Goal: Information Seeking & Learning: Learn about a topic

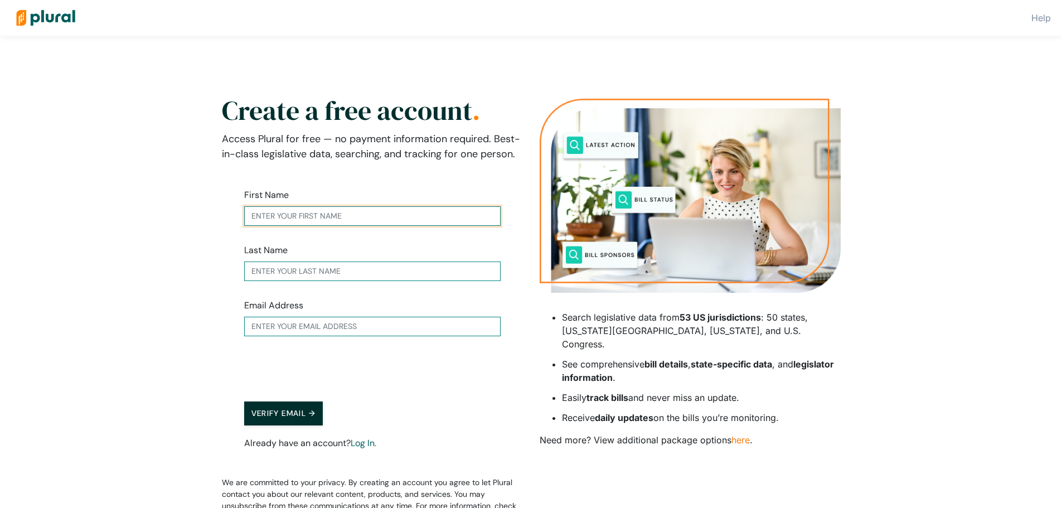
click at [387, 212] on input "text" at bounding box center [372, 216] width 256 height 20
type input "Dan"
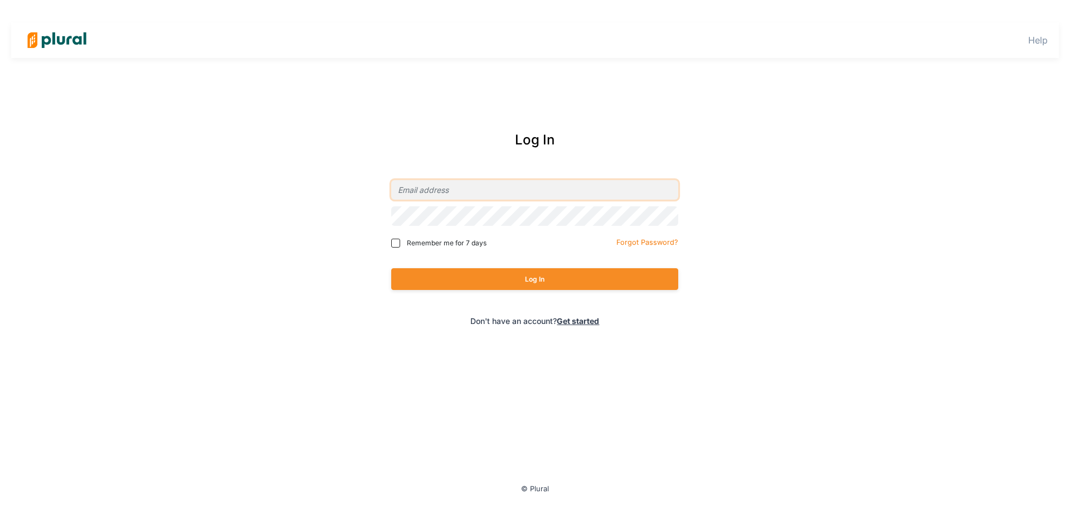
click at [441, 193] on input "email" at bounding box center [534, 190] width 287 height 20
type input "[EMAIL_ADDRESS][DOMAIN_NAME]"
click at [391, 268] on button "Log In" at bounding box center [534, 279] width 287 height 22
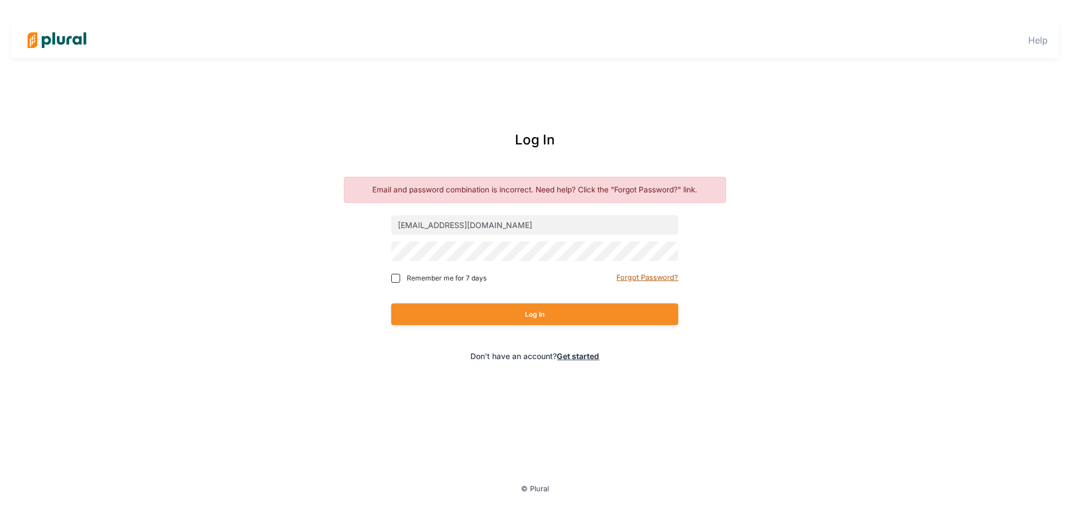
click at [662, 280] on small "Forgot Password?" at bounding box center [647, 277] width 62 height 8
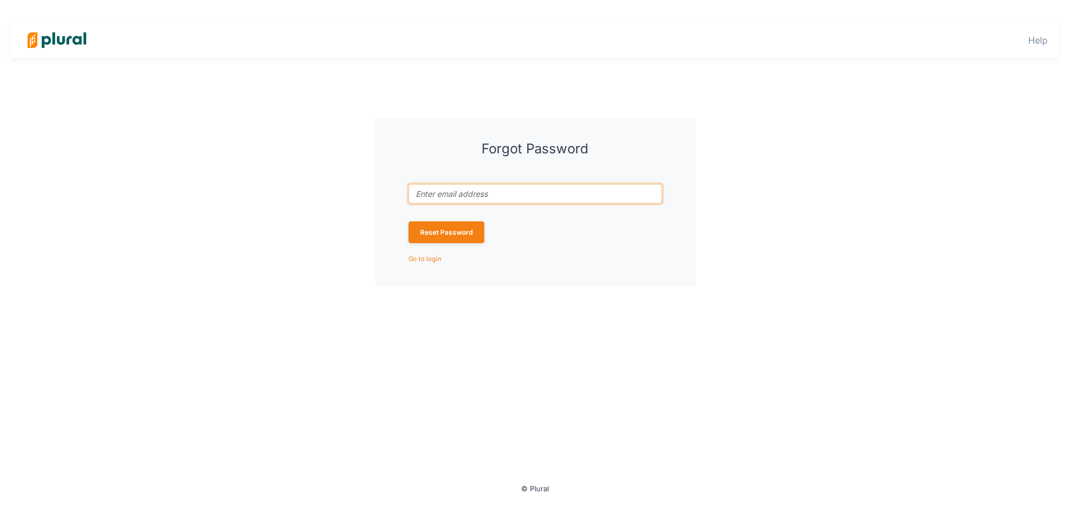
click at [492, 192] on input "Email address associated with account *" at bounding box center [536, 194] width 254 height 20
type input "[EMAIL_ADDRESS][DOMAIN_NAME]"
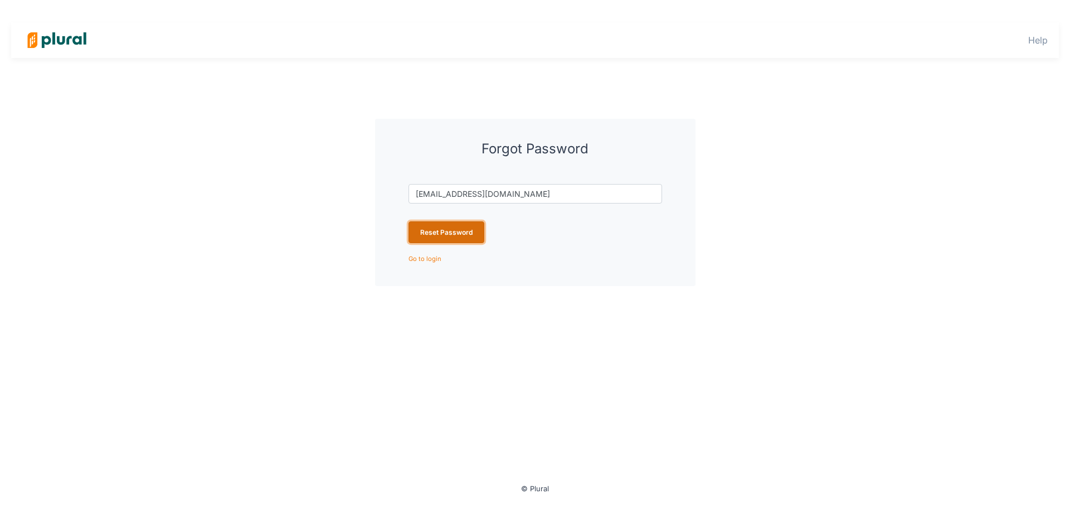
click at [430, 226] on button "Reset Password" at bounding box center [447, 232] width 76 height 22
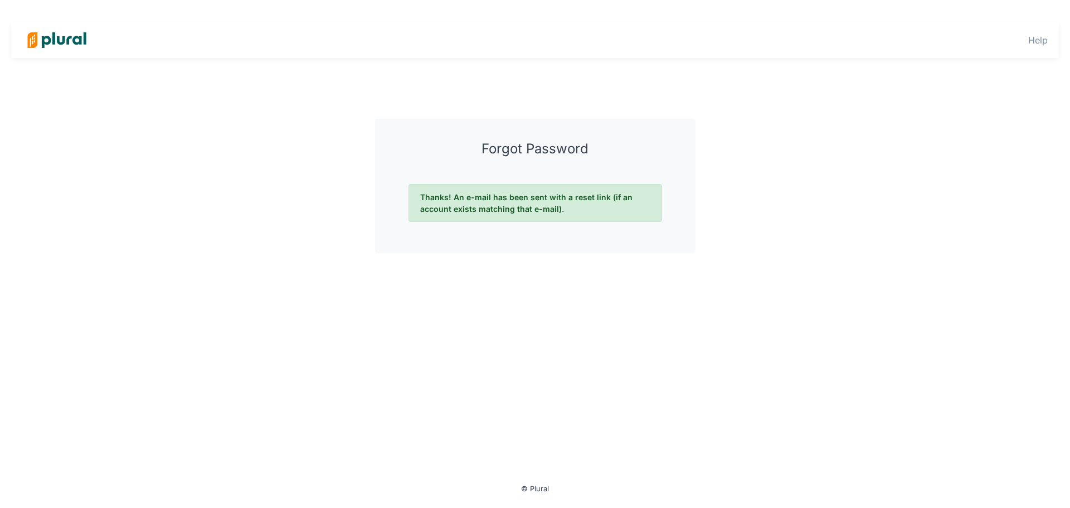
click at [65, 38] on img at bounding box center [57, 40] width 78 height 39
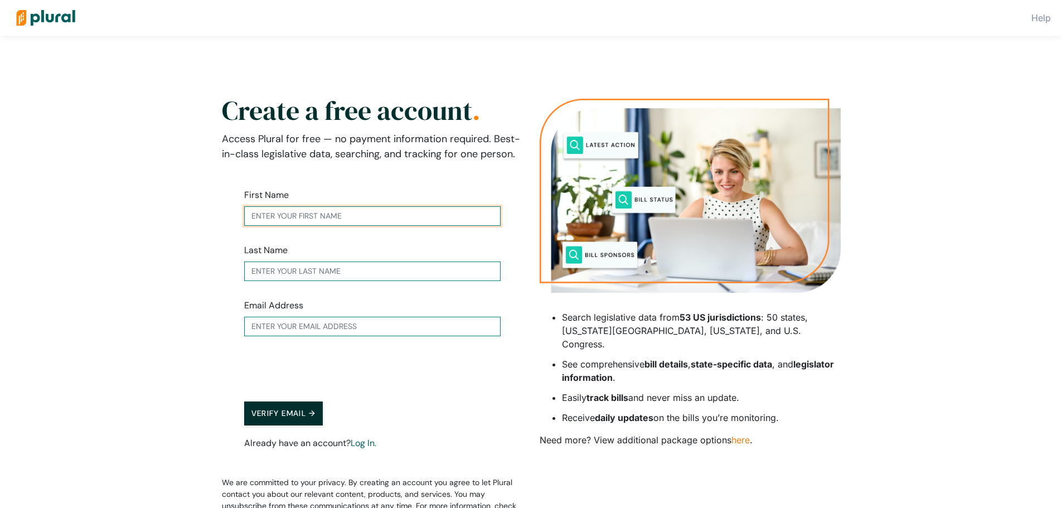
click at [285, 212] on input "text" at bounding box center [372, 216] width 256 height 20
type input "Daniel"
type input "Roberts"
type input "[EMAIL_ADDRESS][DOMAIN_NAME]"
click at [247, 423] on button "Verify Email →" at bounding box center [283, 413] width 79 height 24
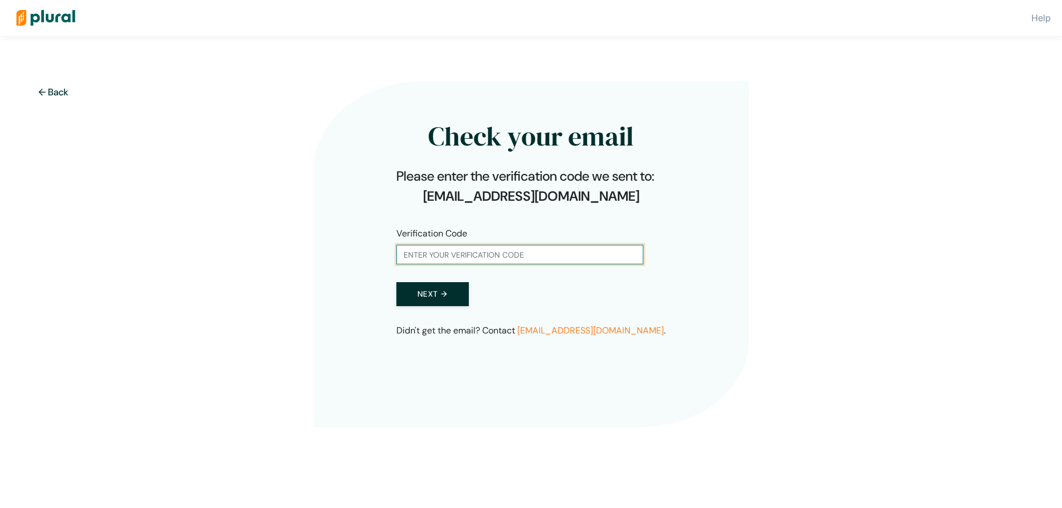
click at [498, 252] on input "text" at bounding box center [519, 255] width 247 height 20
type input "636818"
click at [396, 282] on button "Next →" at bounding box center [432, 294] width 72 height 24
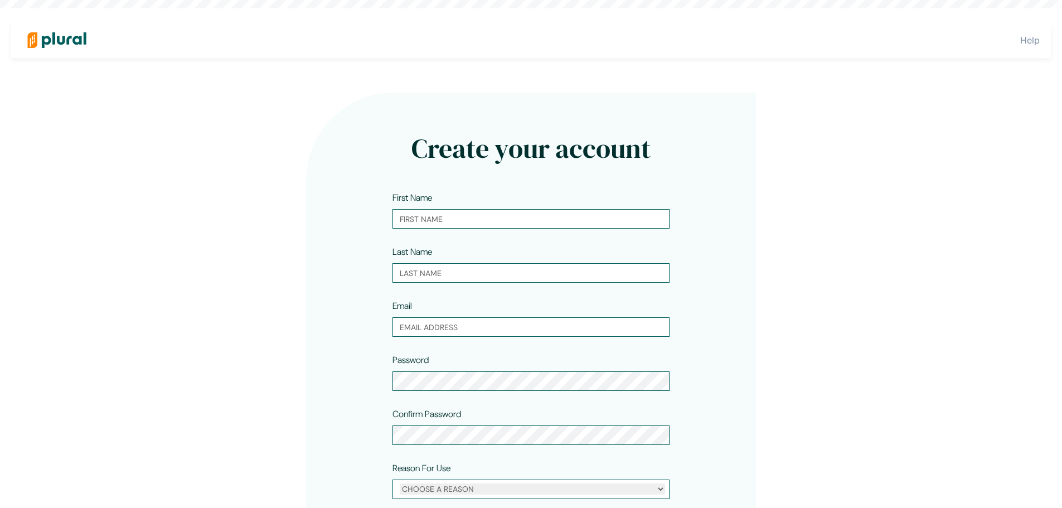
type input "Daniel"
type input "Roberts"
type input "[EMAIL_ADDRESS][DOMAIN_NAME]"
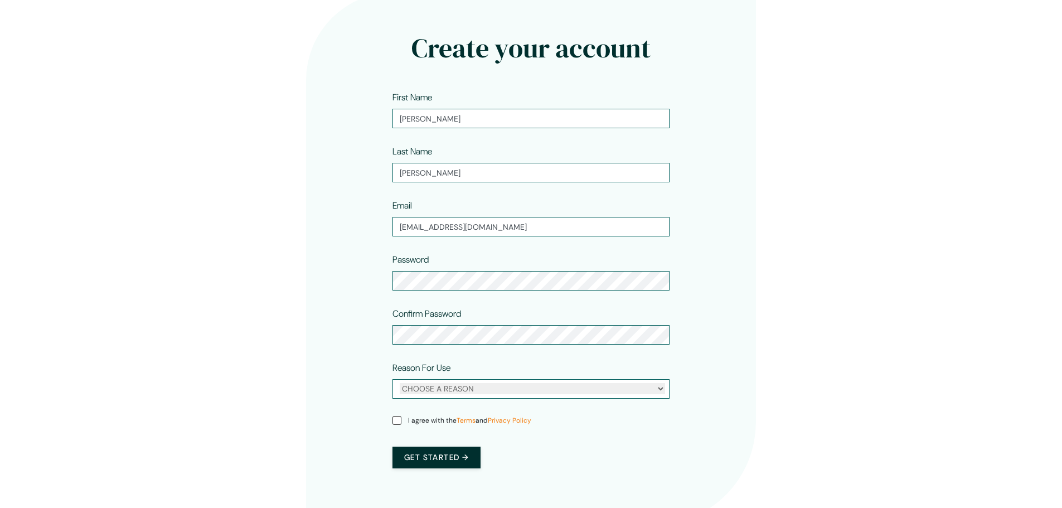
scroll to position [111, 0]
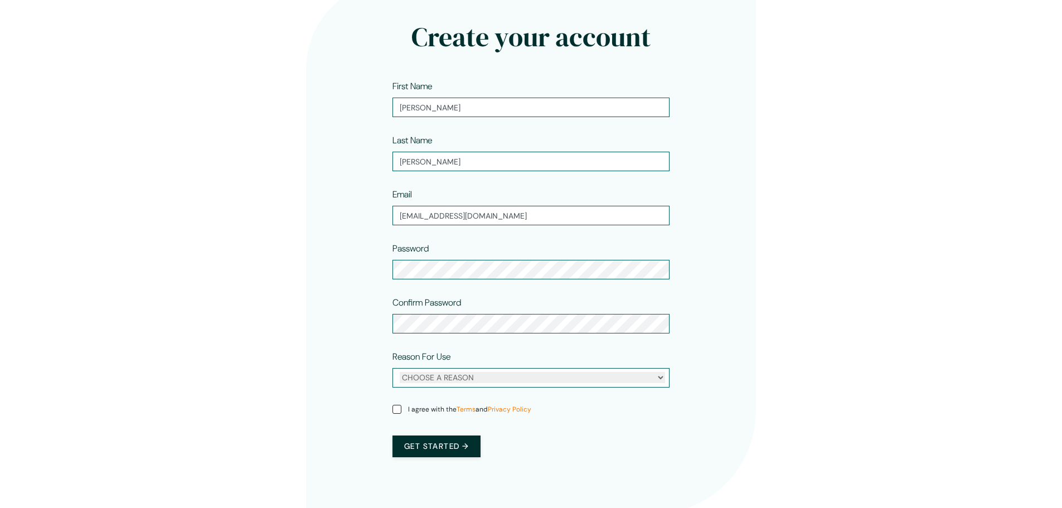
click at [458, 387] on div "CHOOSE A REASON Personal Professional" at bounding box center [530, 378] width 277 height 20
click at [460, 382] on select "CHOOSE A REASON Personal Professional" at bounding box center [532, 377] width 265 height 11
select select "personal"
click at [400, 372] on select "CHOOSE A REASON Personal Professional" at bounding box center [532, 377] width 265 height 11
click at [400, 407] on input "I agree with the Terms and Privacy Policy" at bounding box center [396, 409] width 9 height 9
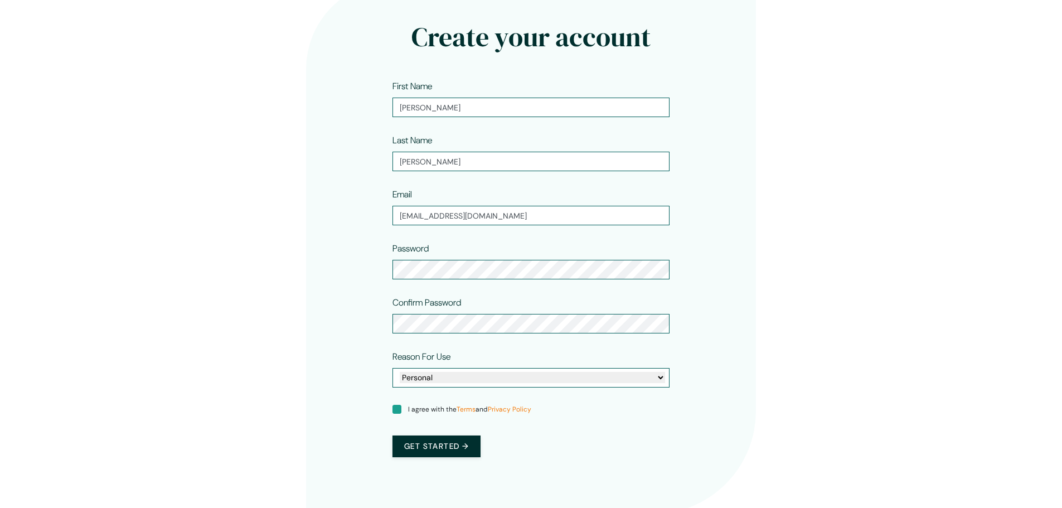
checkbox input "true"
click at [415, 460] on div "Get started →" at bounding box center [530, 446] width 277 height 44
click at [422, 444] on button "Get started →" at bounding box center [436, 446] width 88 height 22
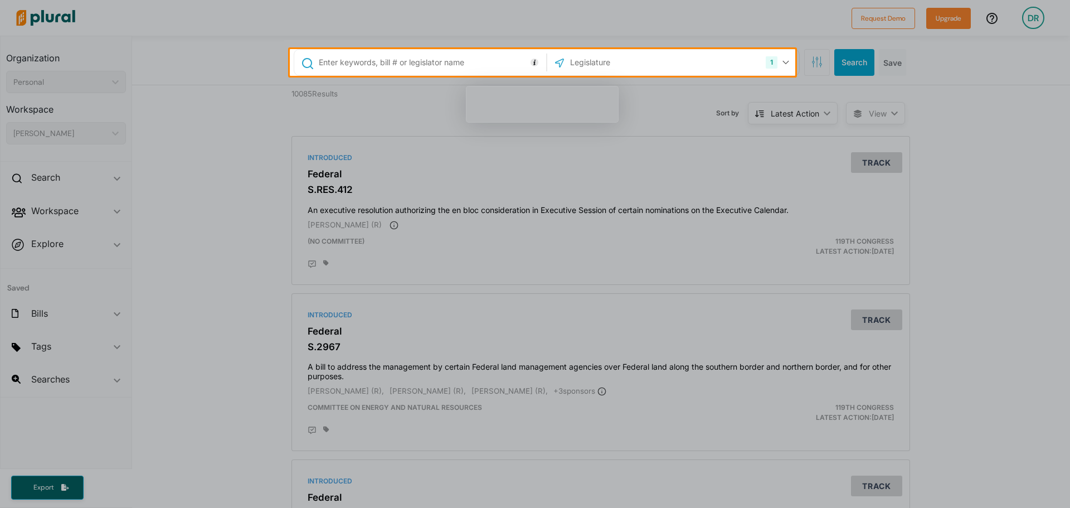
click at [627, 70] on input "text" at bounding box center [628, 62] width 119 height 21
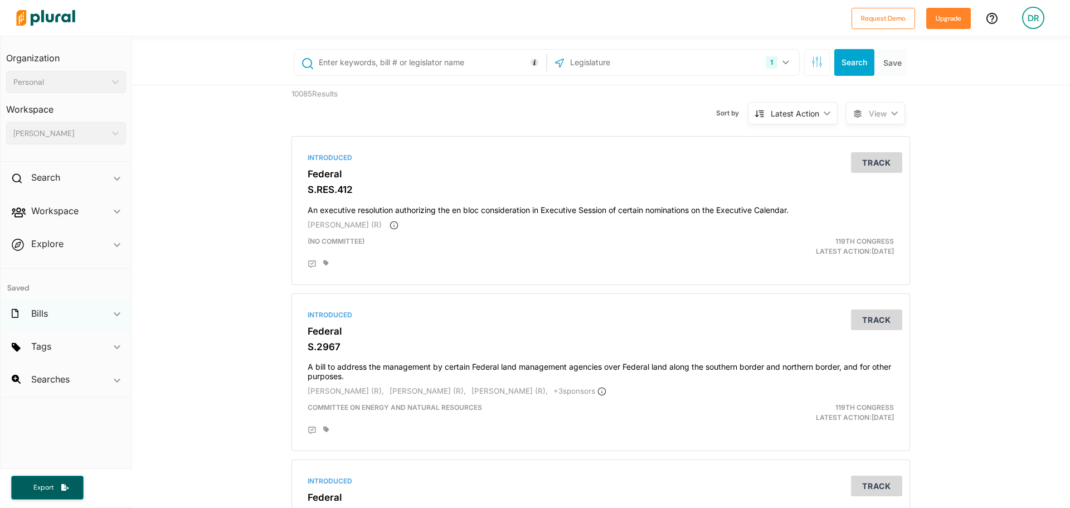
click at [114, 313] on polygon at bounding box center [117, 314] width 7 height 4
click at [114, 313] on span "ic_keyboard_arrow_down" at bounding box center [117, 315] width 7 height 17
click at [115, 338] on span "Tags ic_keyboard_arrow_down No tags" at bounding box center [66, 348] width 131 height 30
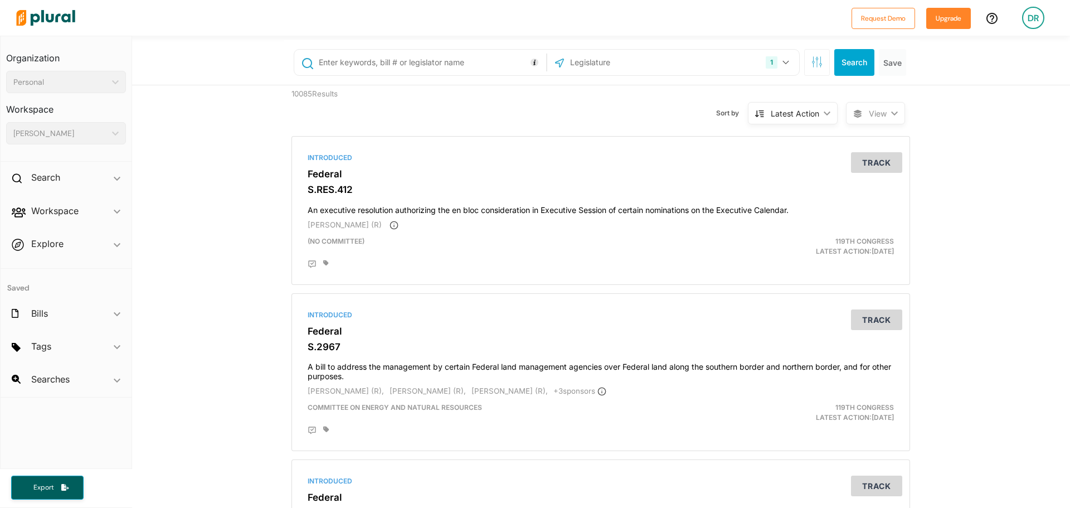
click at [86, 69] on div "Organization Personal ic_keyboard_arrow_down Personal Daniel-Roberts-824" at bounding box center [66, 67] width 120 height 51
click at [88, 100] on h3 "Workspace" at bounding box center [66, 105] width 120 height 25
drag, startPoint x: 88, startPoint y: 130, endPoint x: 86, endPoint y: 203, distance: 72.5
click at [88, 132] on div "DANIEL ROBERTS" at bounding box center [60, 134] width 94 height 12
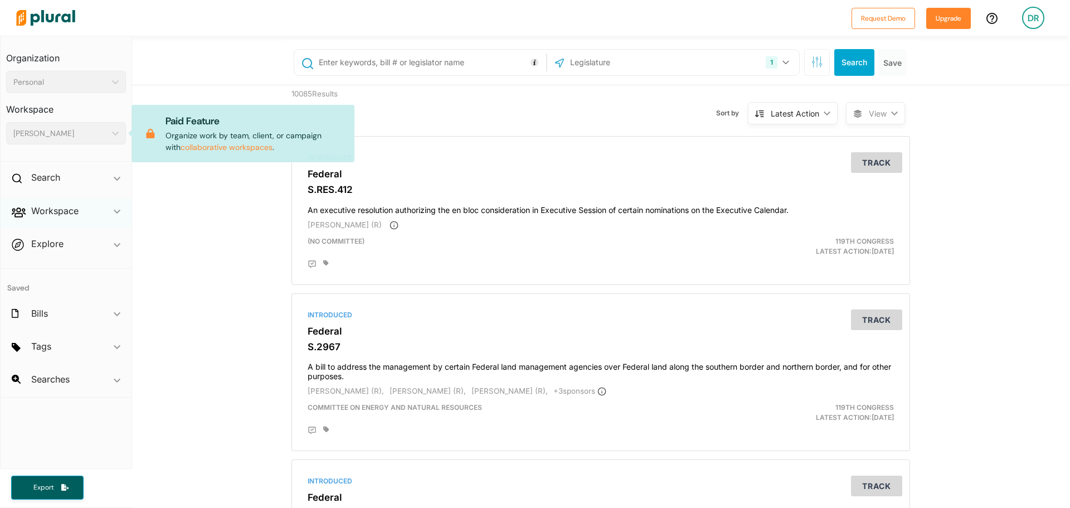
click at [119, 213] on icon "ic_keyboard_arrow_down" at bounding box center [117, 211] width 7 height 5
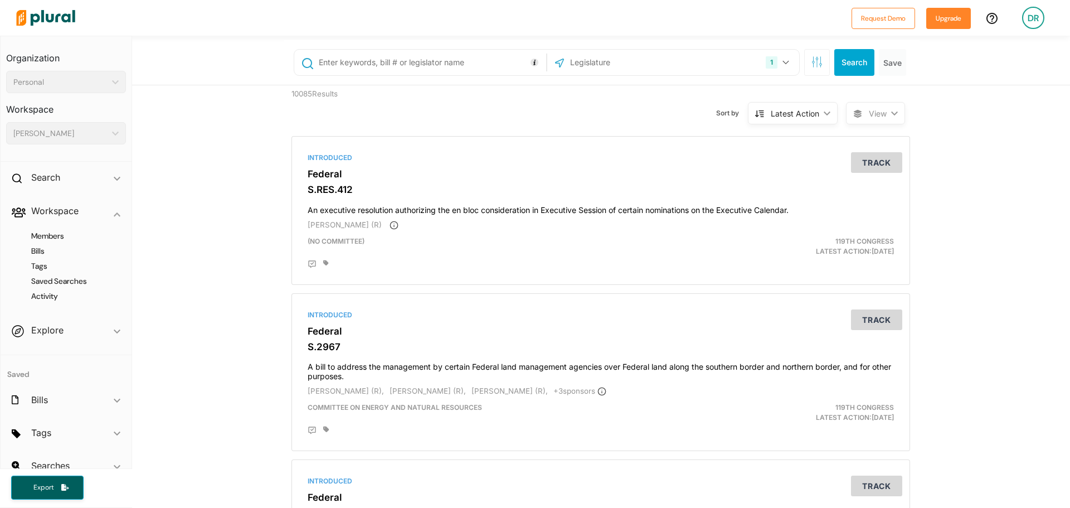
click at [784, 60] on button "1" at bounding box center [778, 62] width 35 height 21
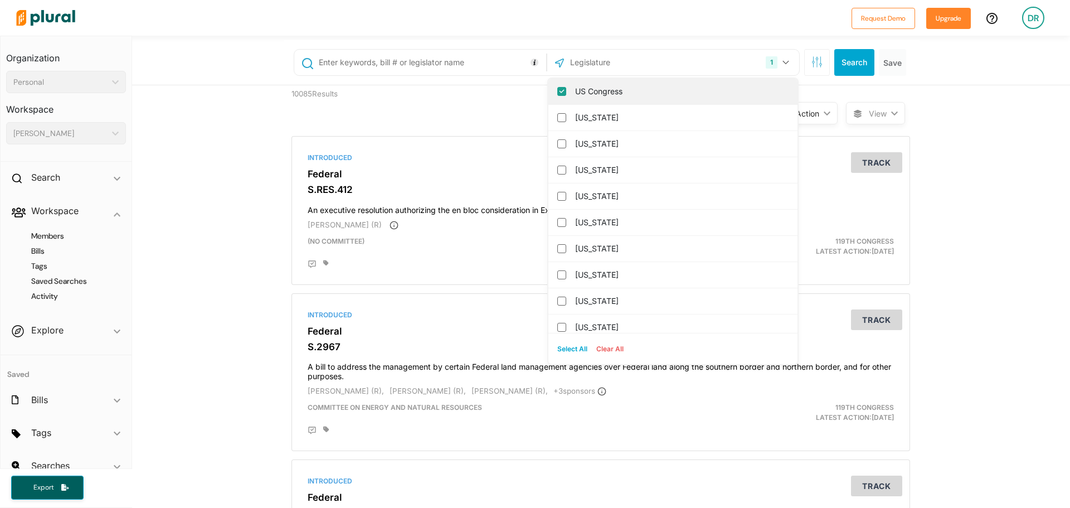
click at [557, 90] on input "US Congress" at bounding box center [561, 91] width 9 height 9
checkbox input "false"
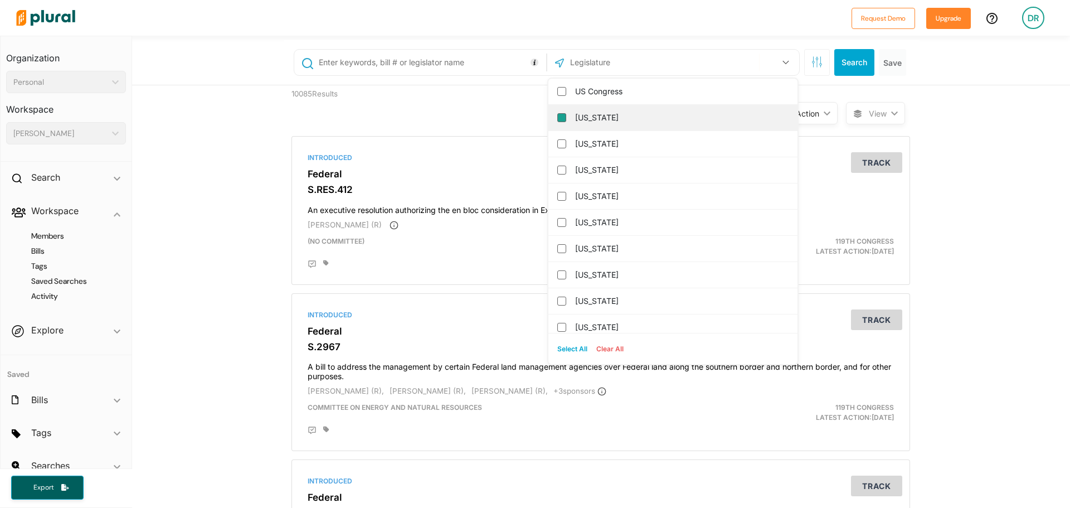
click at [558, 115] on input "Alabama" at bounding box center [561, 117] width 9 height 9
click at [444, 60] on input "text" at bounding box center [431, 62] width 226 height 21
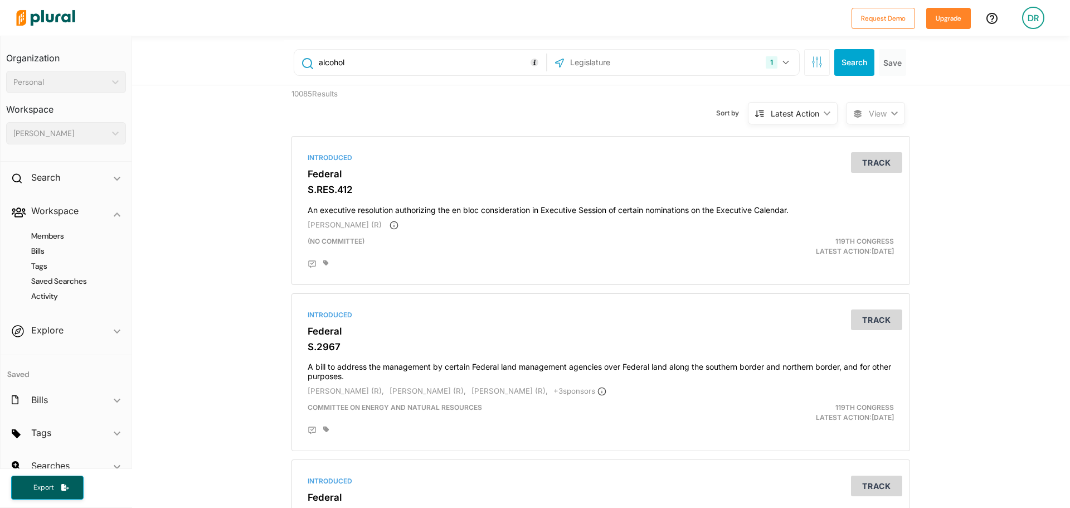
type input "alcohol"
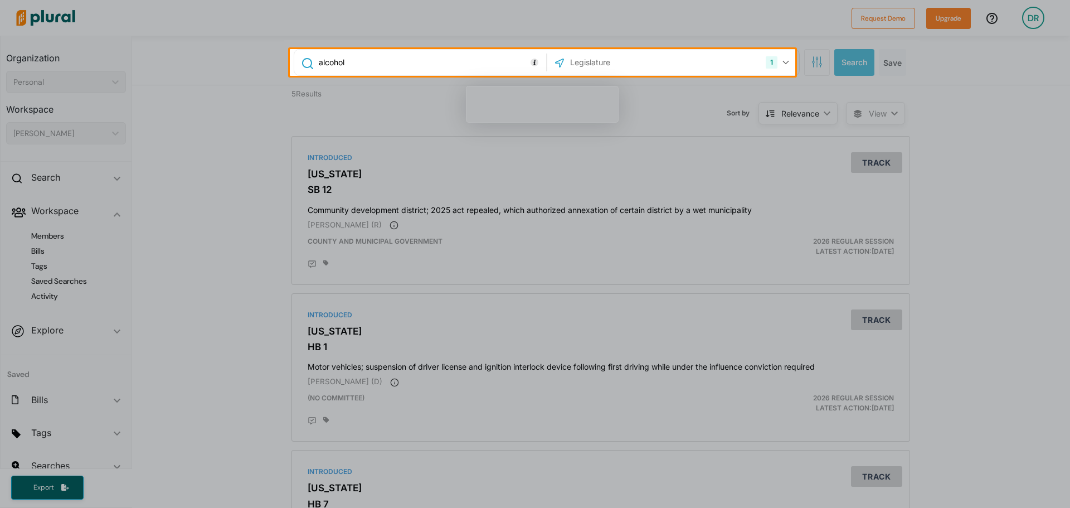
click at [970, 186] on div at bounding box center [535, 292] width 1070 height 432
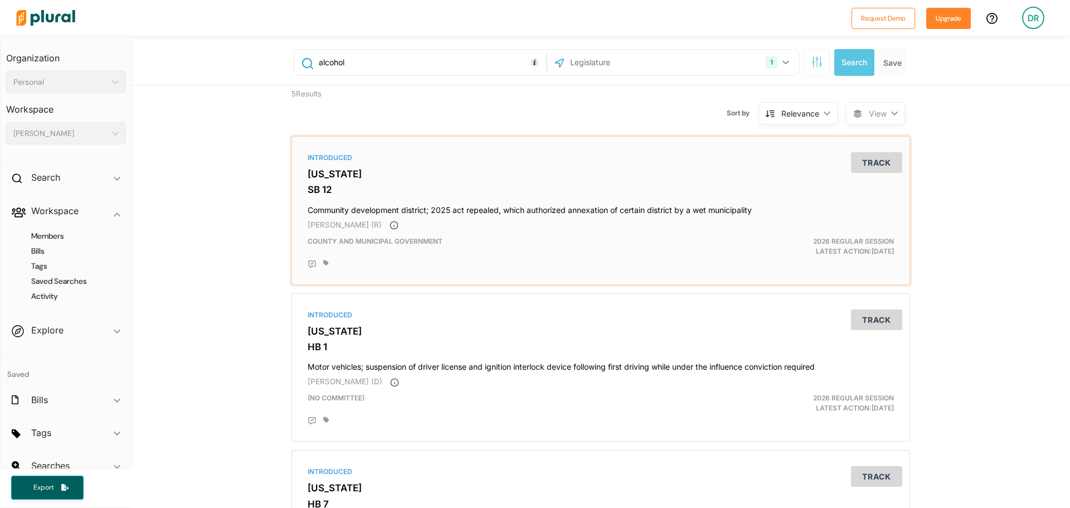
click at [735, 220] on div "Garlan Gudger (R)" at bounding box center [601, 225] width 586 height 11
click at [261, 51] on div "alcohol 1 Alabama US Congress Alaska Arizona Arkansas California Colorado Conne…" at bounding box center [601, 61] width 938 height 50
type input "moody"
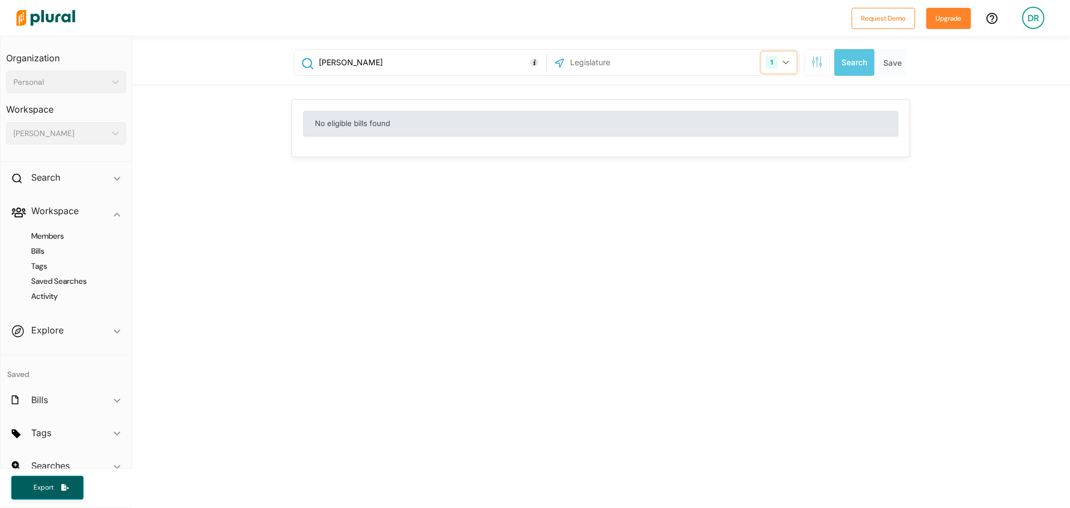
click at [782, 60] on button "1" at bounding box center [778, 62] width 35 height 21
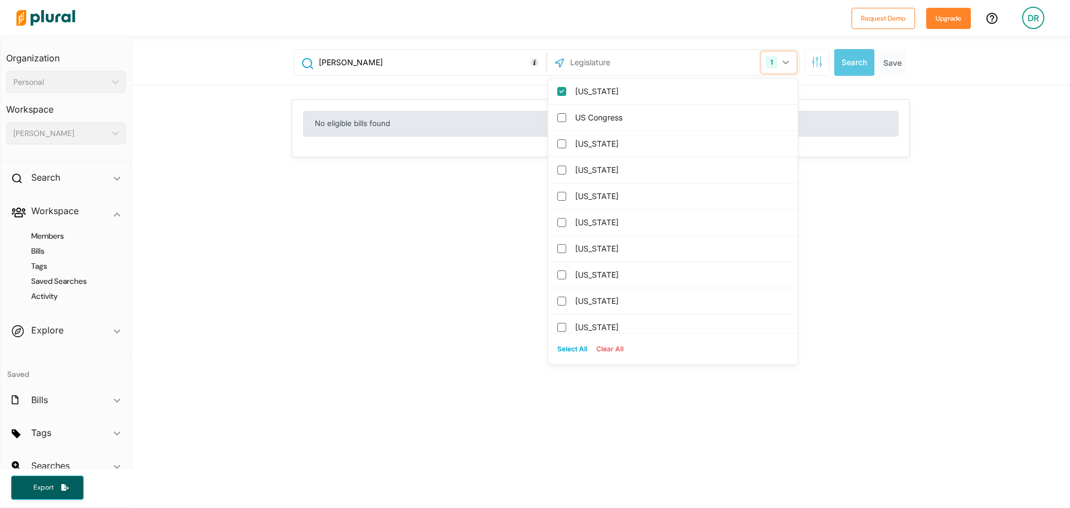
click at [782, 60] on button "1" at bounding box center [778, 62] width 35 height 21
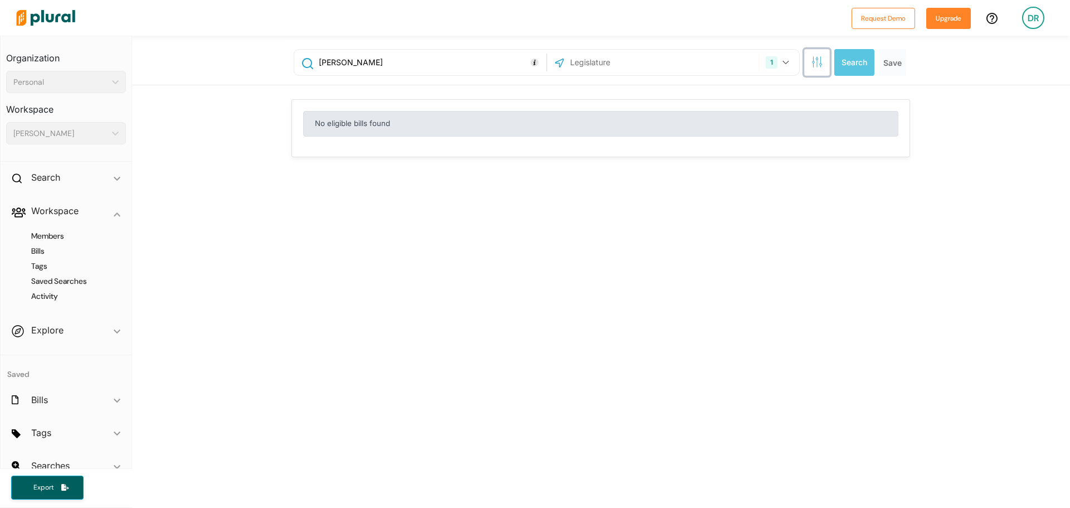
click at [817, 67] on icon "button" at bounding box center [817, 61] width 11 height 11
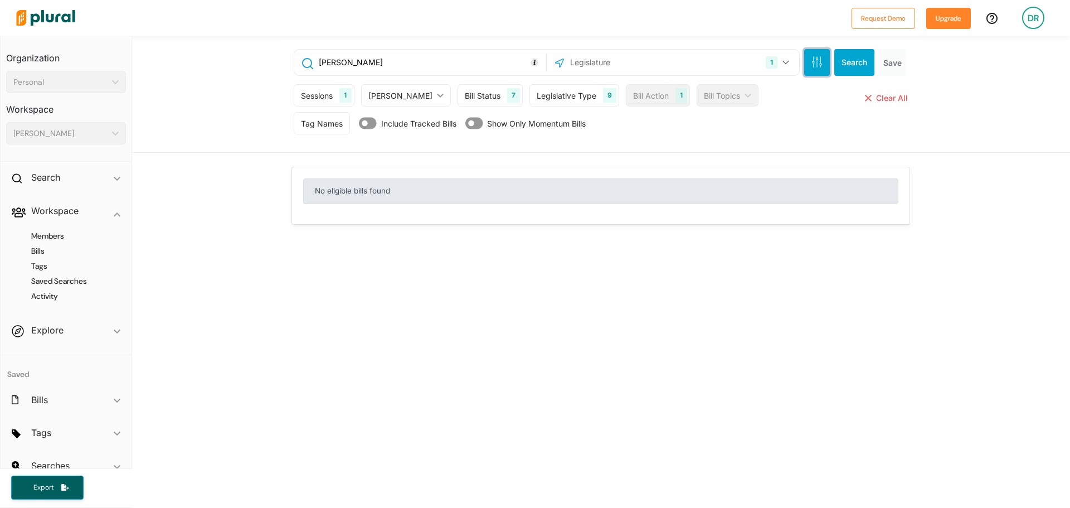
click at [812, 68] on button "button" at bounding box center [817, 62] width 26 height 27
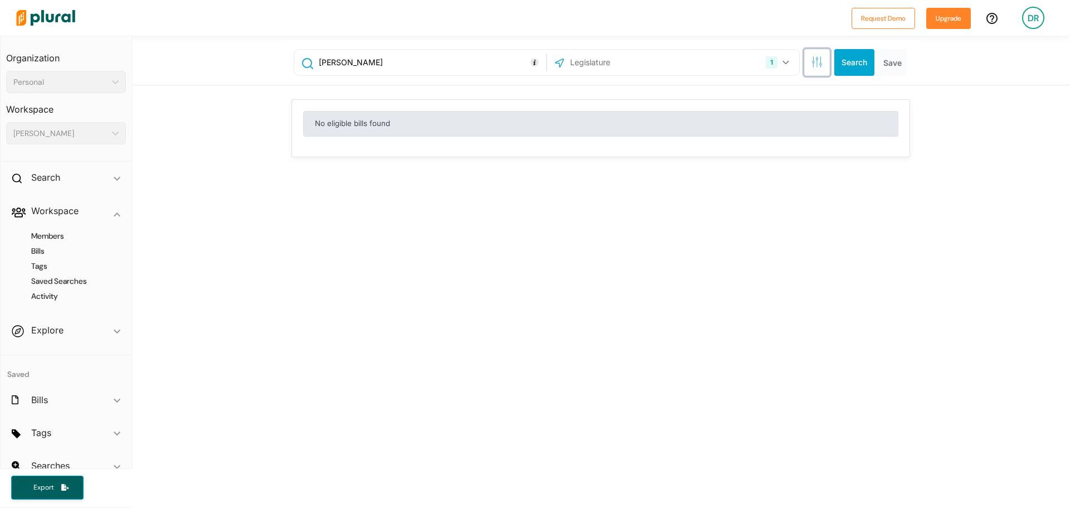
click at [811, 68] on button "button" at bounding box center [817, 62] width 26 height 27
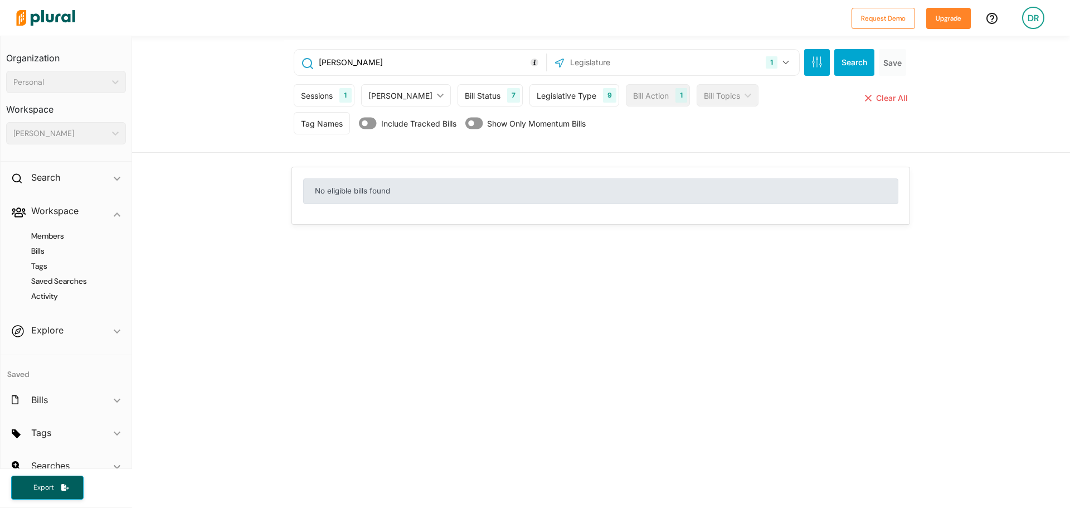
click at [339, 94] on div "1" at bounding box center [345, 95] width 12 height 14
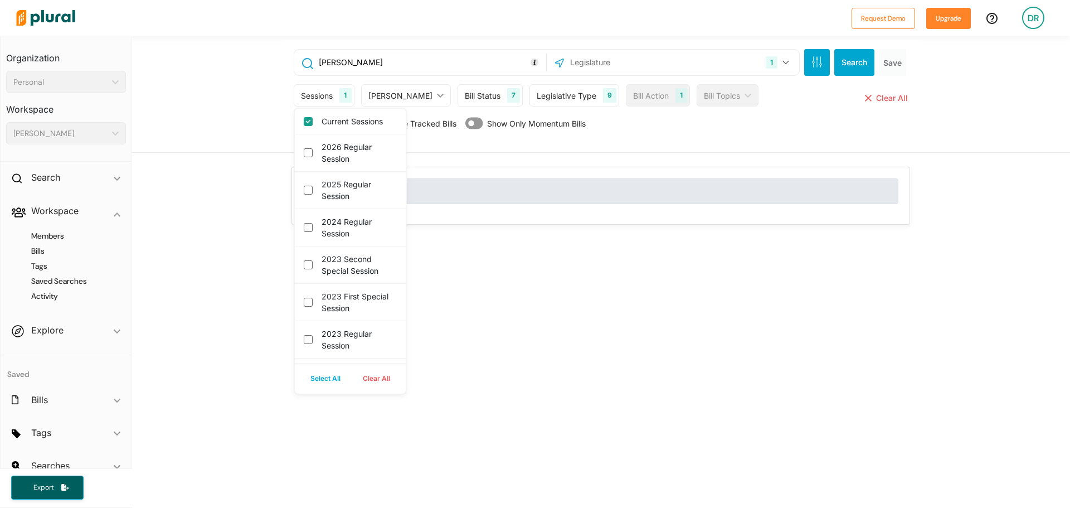
click at [322, 371] on button "Select All" at bounding box center [325, 378] width 52 height 17
checkbox session "true"
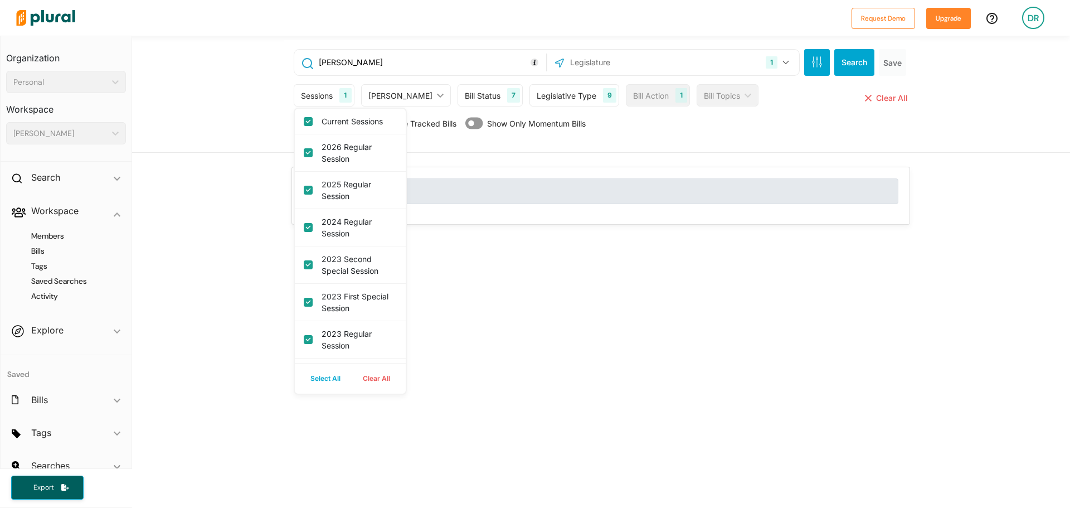
checkbox session "true"
checkbox 2022 "true"
checkbox 2021 "true"
checkbox session "true"
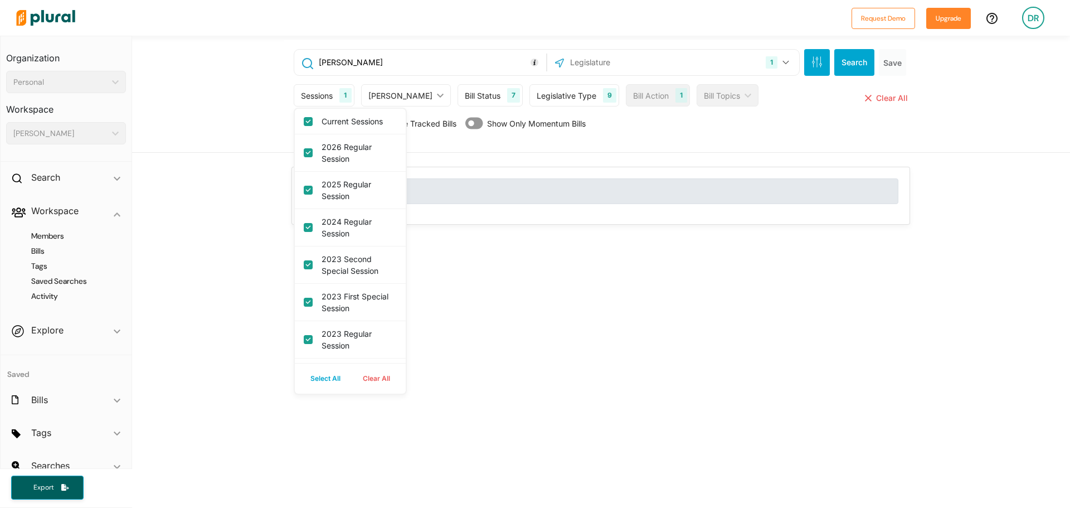
checkbox session "true"
checkbox 2019 "true"
checkbox session "true"
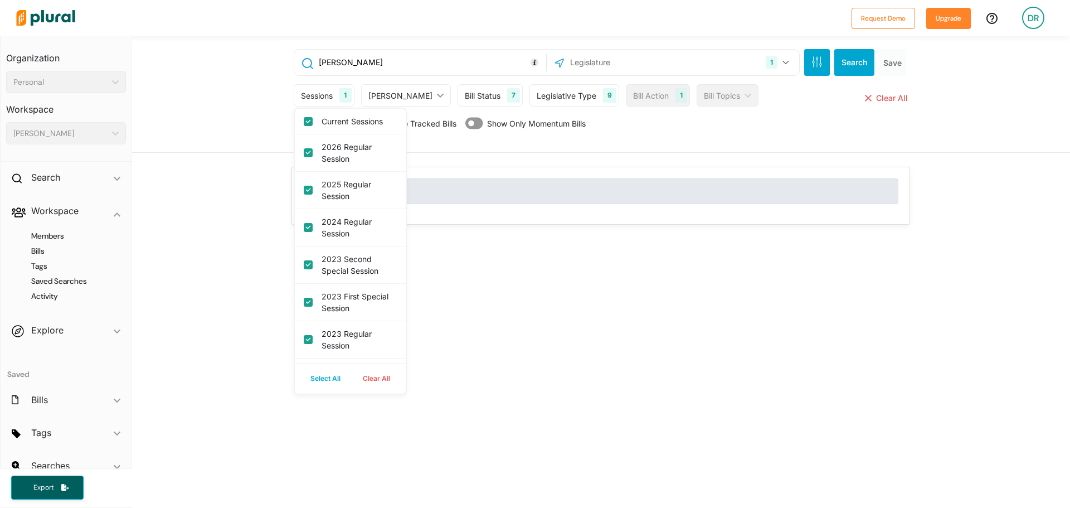
checkbox session "true"
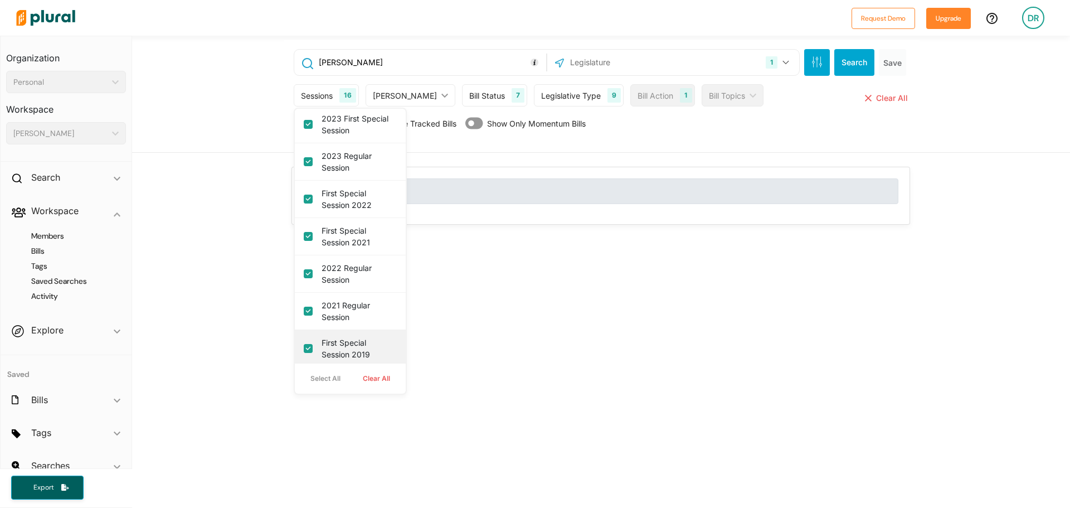
scroll to position [332, 0]
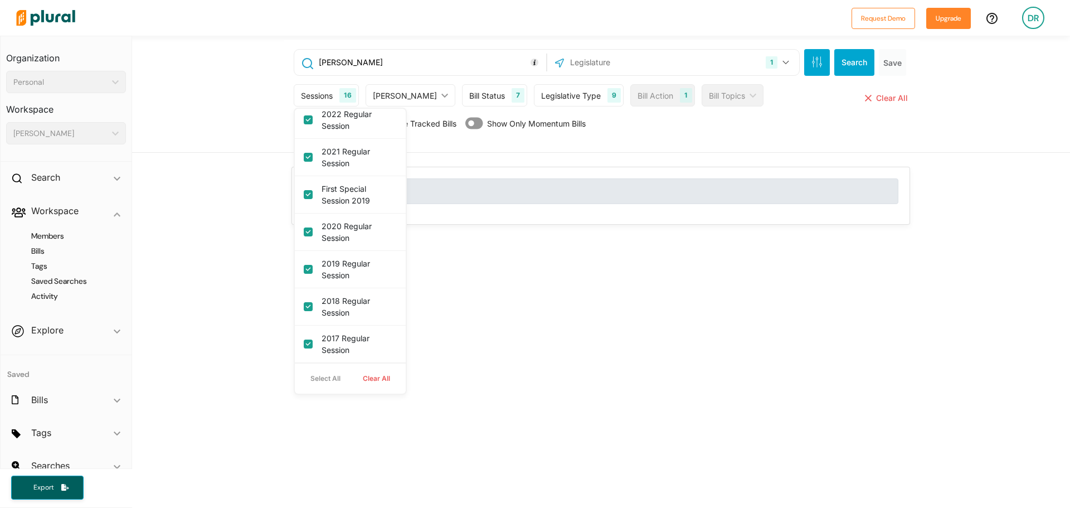
click at [511, 315] on div "moody 1 Alabama US Congress Alaska Arizona Arkansas California Colorado Connect…" at bounding box center [601, 370] width 938 height 669
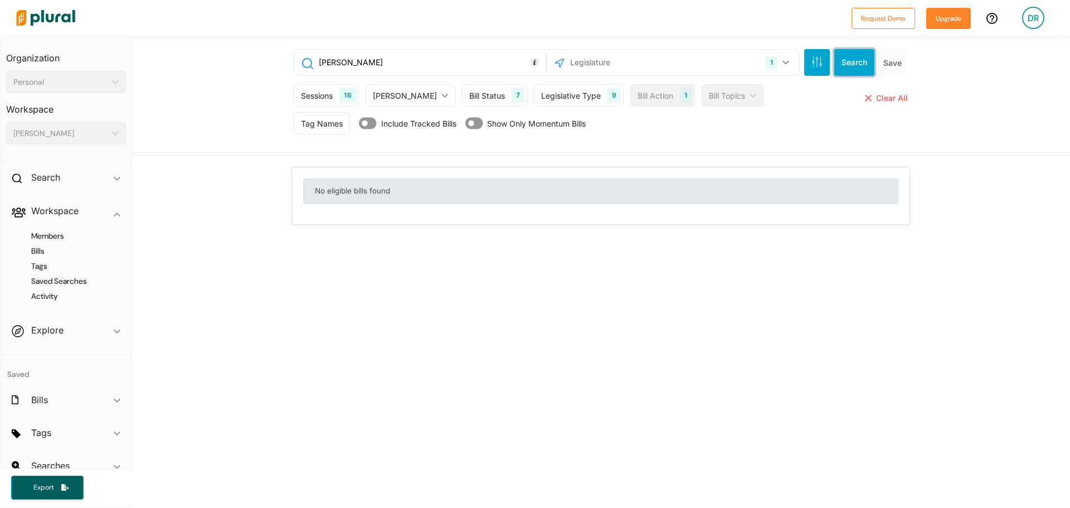
click at [858, 57] on button "Search" at bounding box center [854, 62] width 40 height 27
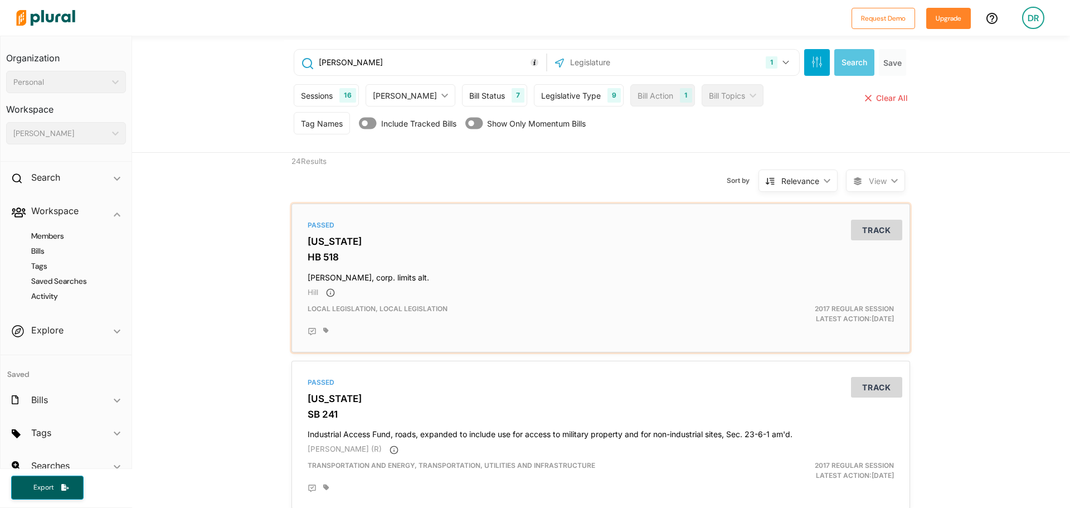
click at [426, 247] on div "Passed Alabama HB 518 Moody, corp. limits alt. Hill Local Legislation, Local Le…" at bounding box center [601, 277] width 609 height 139
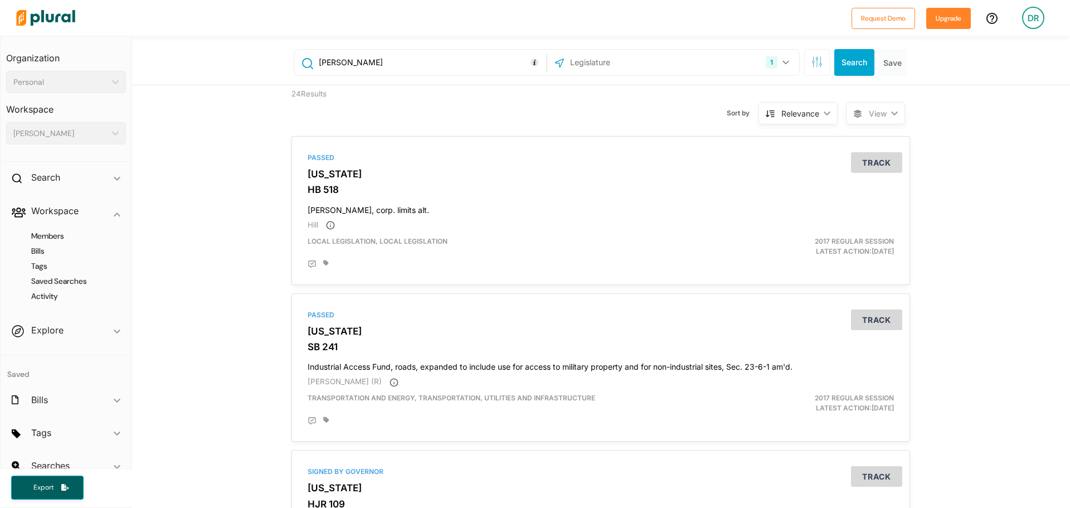
drag, startPoint x: 367, startPoint y: 67, endPoint x: 268, endPoint y: 48, distance: 101.0
click at [268, 48] on div "moody 1 Alabama US Congress Alaska Arizona Arkansas California Colorado Connect…" at bounding box center [601, 61] width 938 height 50
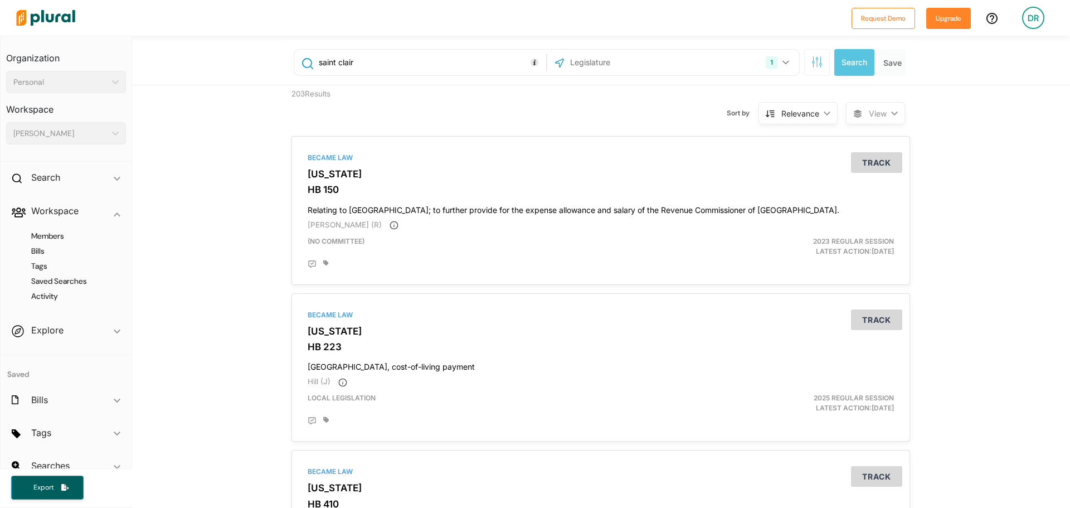
drag, startPoint x: 385, startPoint y: 61, endPoint x: 206, endPoint y: 50, distance: 178.7
click at [206, 50] on div "saint clair 1 Alabama US Congress Alaska Arizona Arkansas California Colorado C…" at bounding box center [601, 61] width 938 height 50
type input "alcoholic"
click at [473, 197] on div "Became Law Alabama SB 312 Alcoholic beverage licenses; to license storage of al…" at bounding box center [601, 210] width 609 height 139
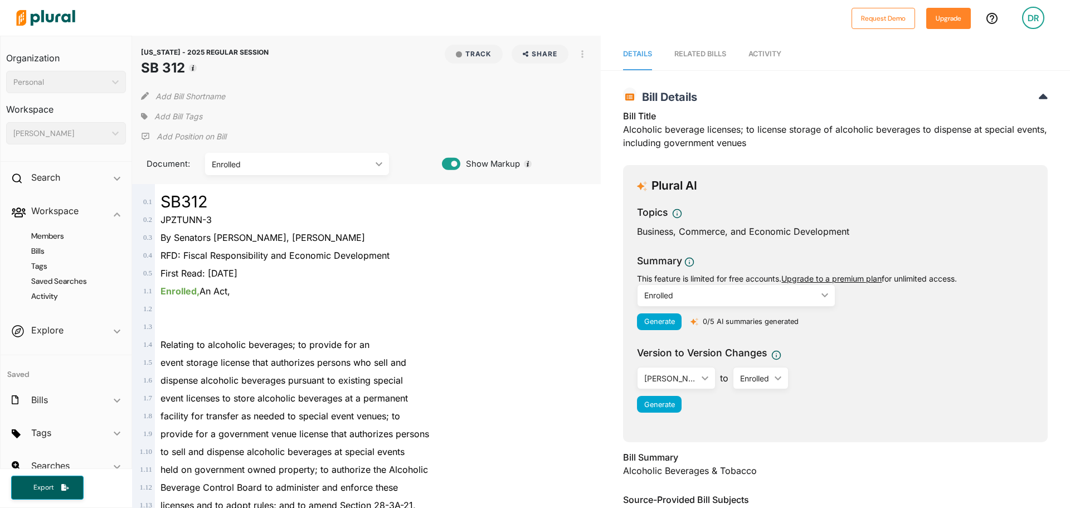
scroll to position [56, 0]
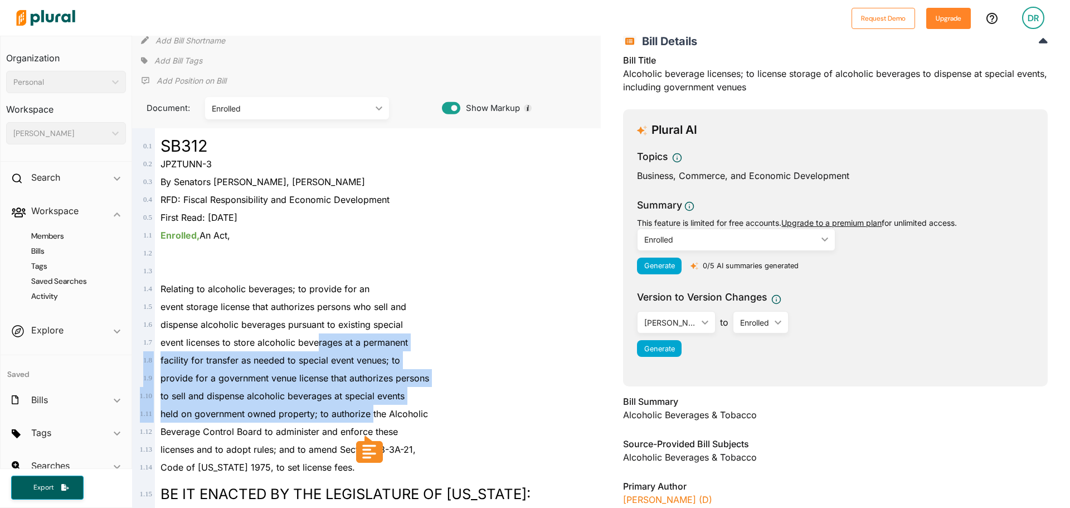
drag, startPoint x: 319, startPoint y: 341, endPoint x: 372, endPoint y: 406, distance: 84.0
click at [304, 367] on div "facility for transfer as needed to special event venues; to" at bounding box center [372, 360] width 434 height 18
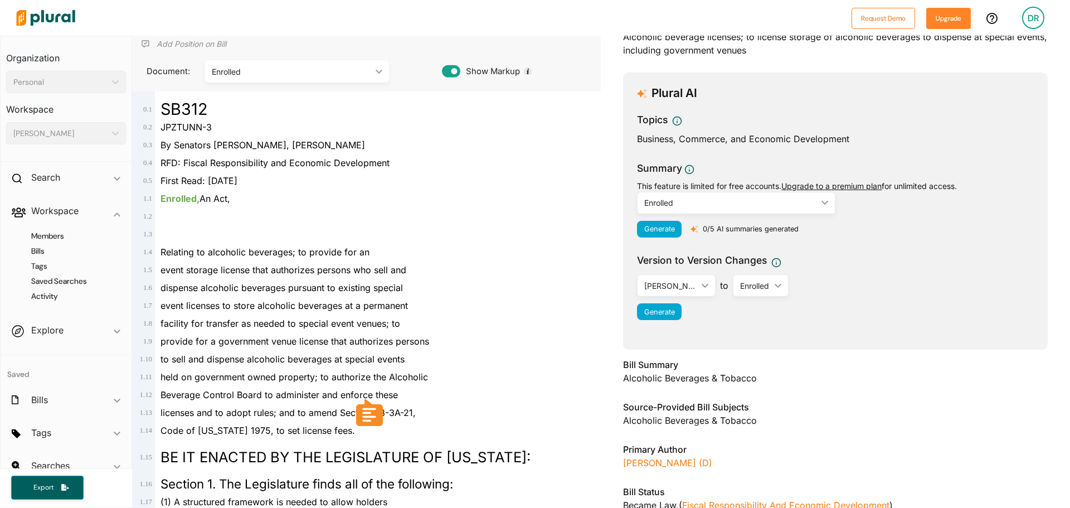
scroll to position [111, 0]
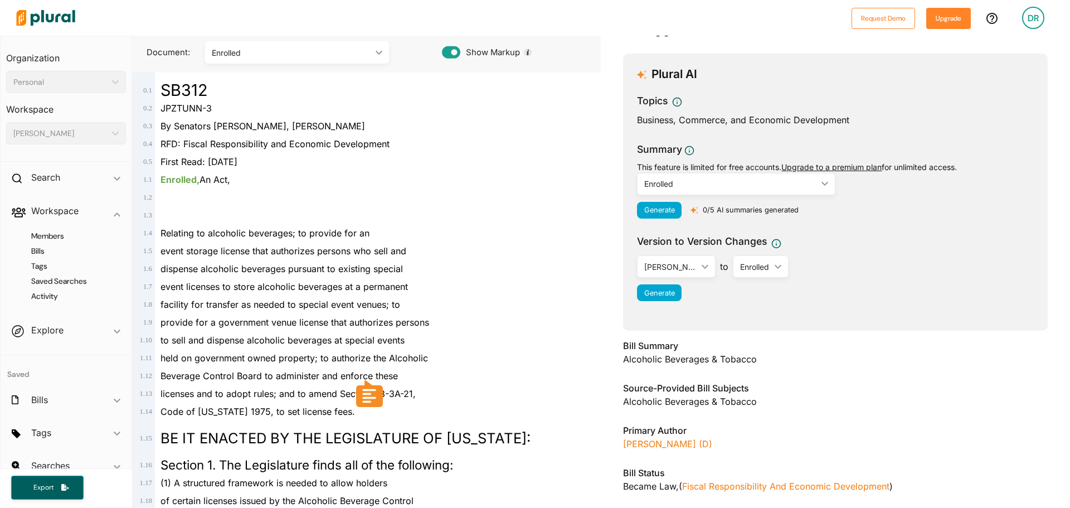
click at [371, 289] on span "event licenses to store alcoholic beverages at a permanent" at bounding box center [284, 286] width 247 height 11
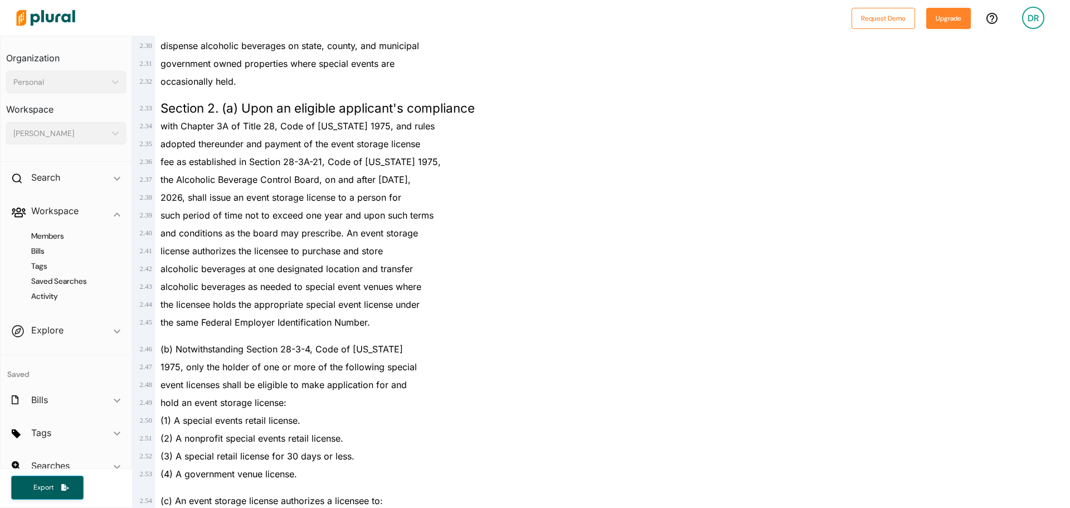
scroll to position [836, 0]
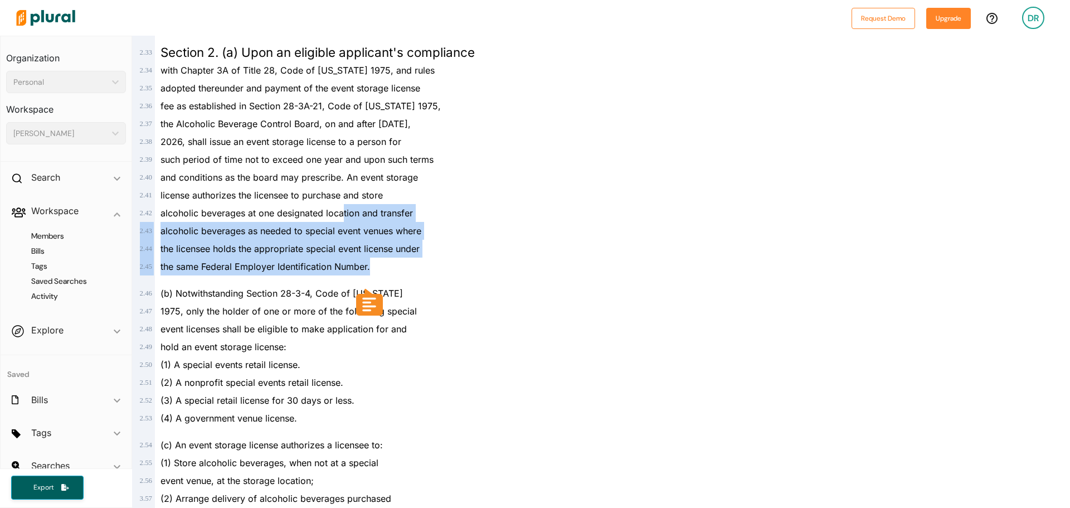
drag, startPoint x: 342, startPoint y: 213, endPoint x: 474, endPoint y: 261, distance: 140.5
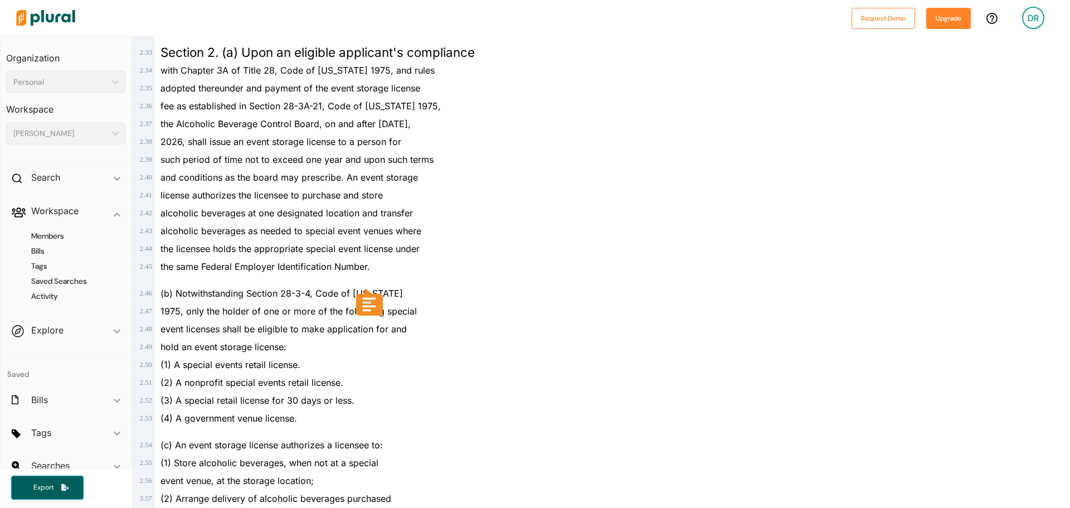
scroll to position [892, 0]
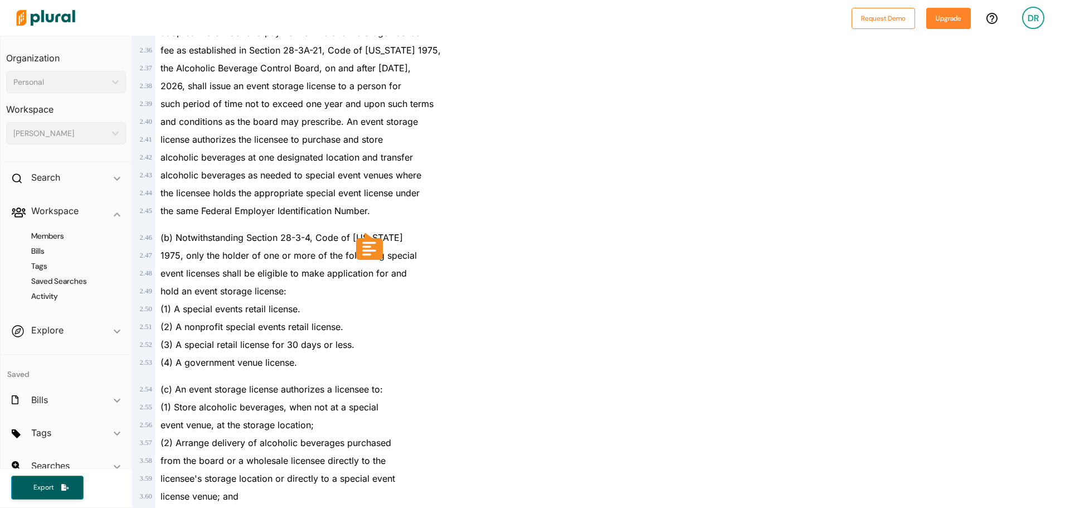
click at [567, 310] on div "(1) A special events retail license." at bounding box center [372, 309] width 434 height 18
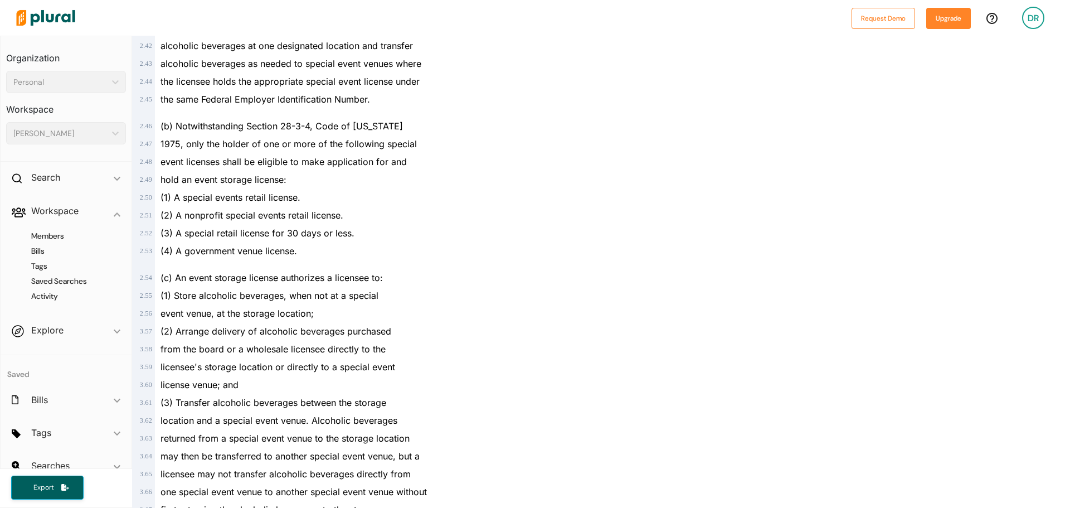
scroll to position [1059, 0]
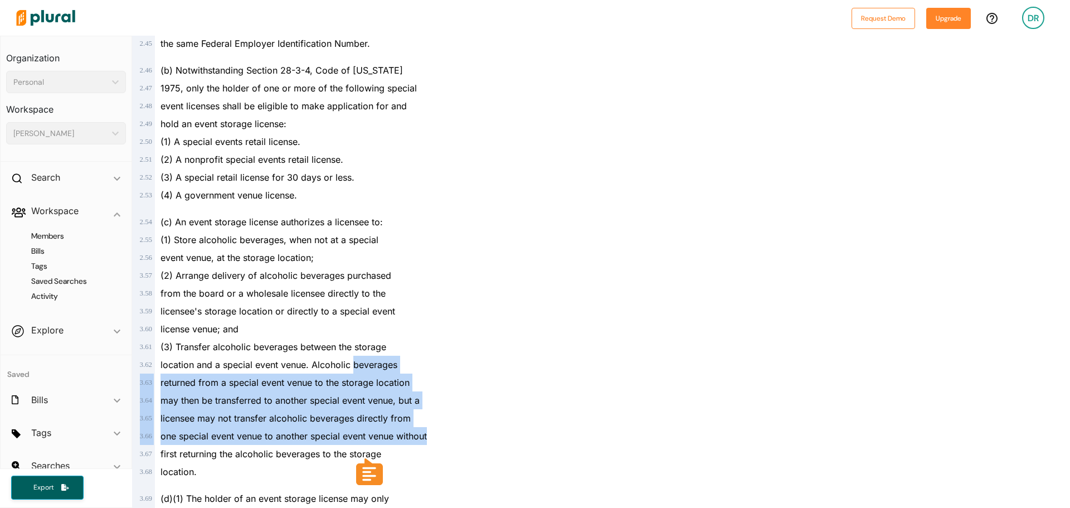
drag, startPoint x: 354, startPoint y: 363, endPoint x: 433, endPoint y: 430, distance: 103.2
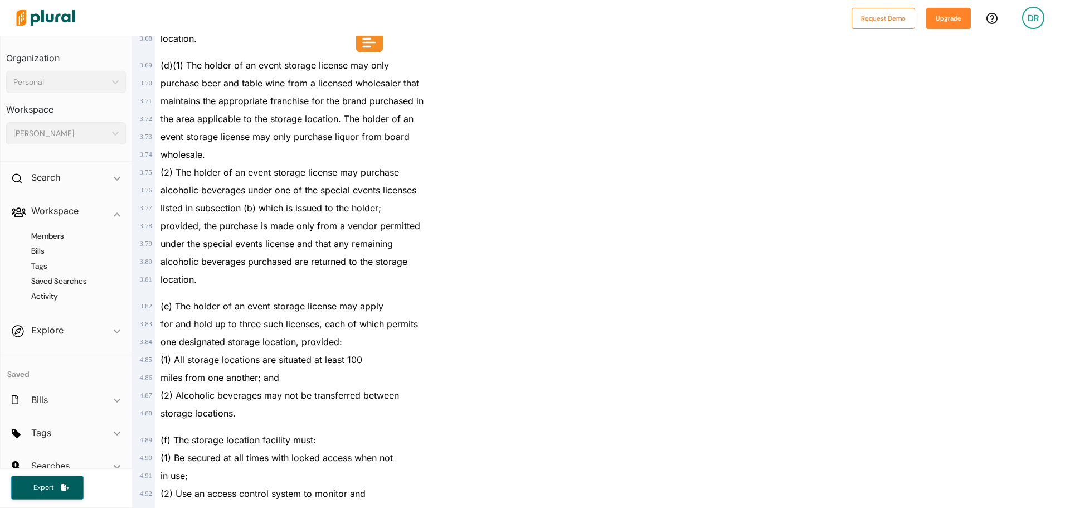
scroll to position [1505, 0]
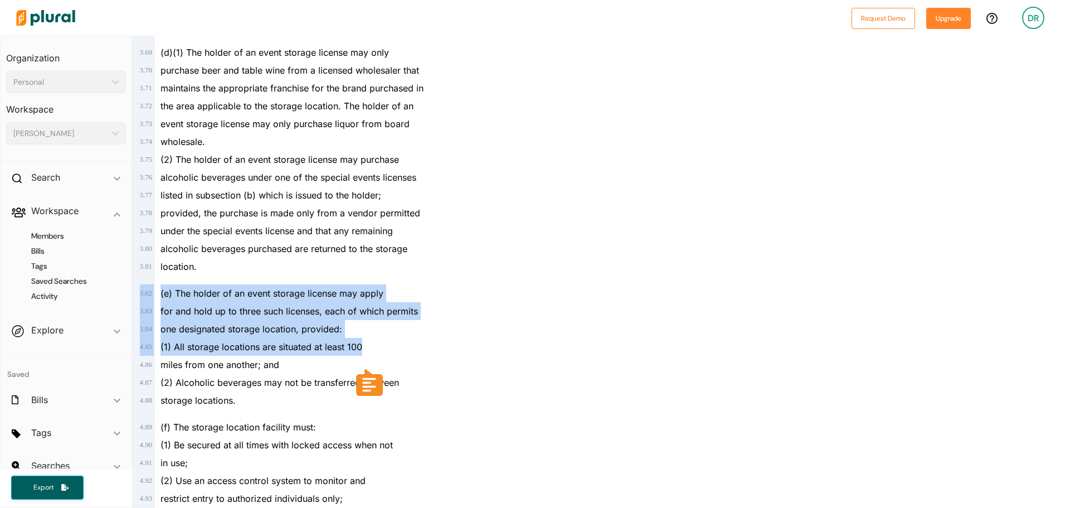
drag, startPoint x: 363, startPoint y: 283, endPoint x: 401, endPoint y: 341, distance: 69.7
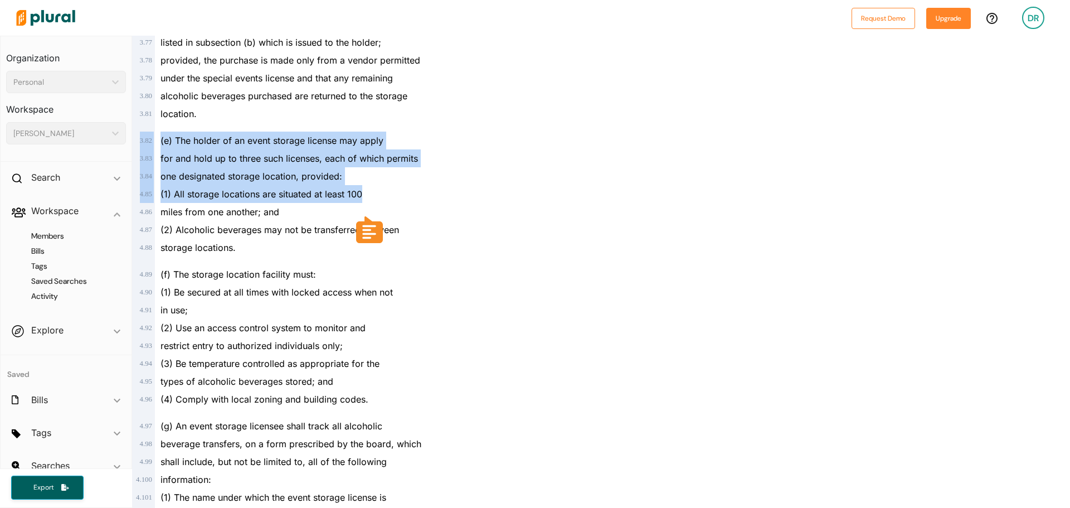
scroll to position [1672, 0]
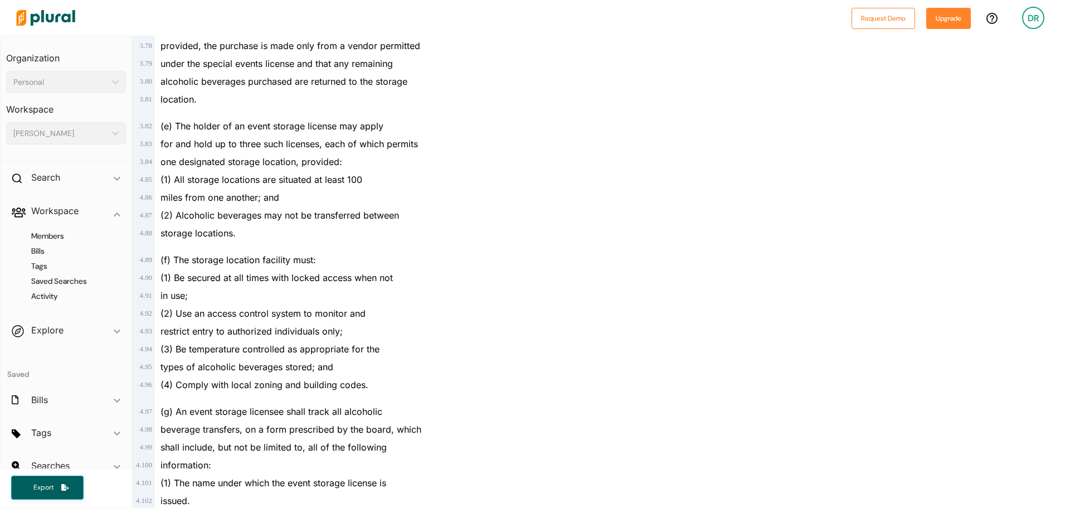
click at [375, 362] on div "types of alcoholic beverages stored; and" at bounding box center [372, 367] width 434 height 18
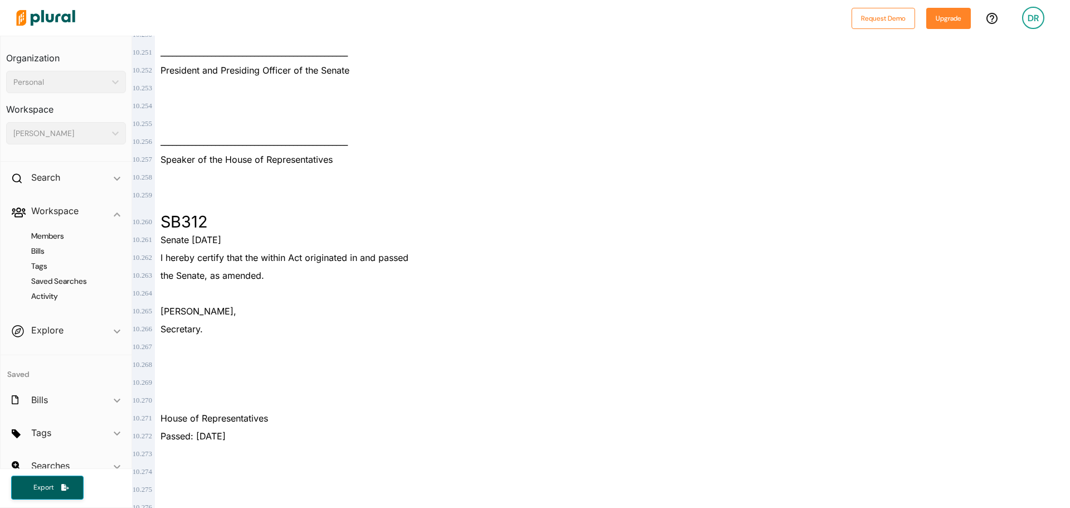
scroll to position [4942, 0]
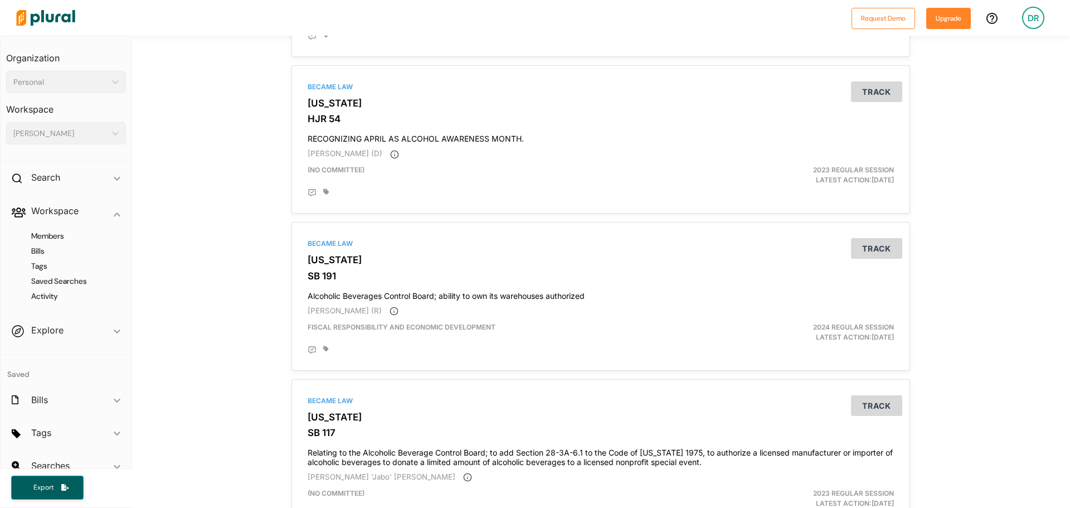
scroll to position [3819, 0]
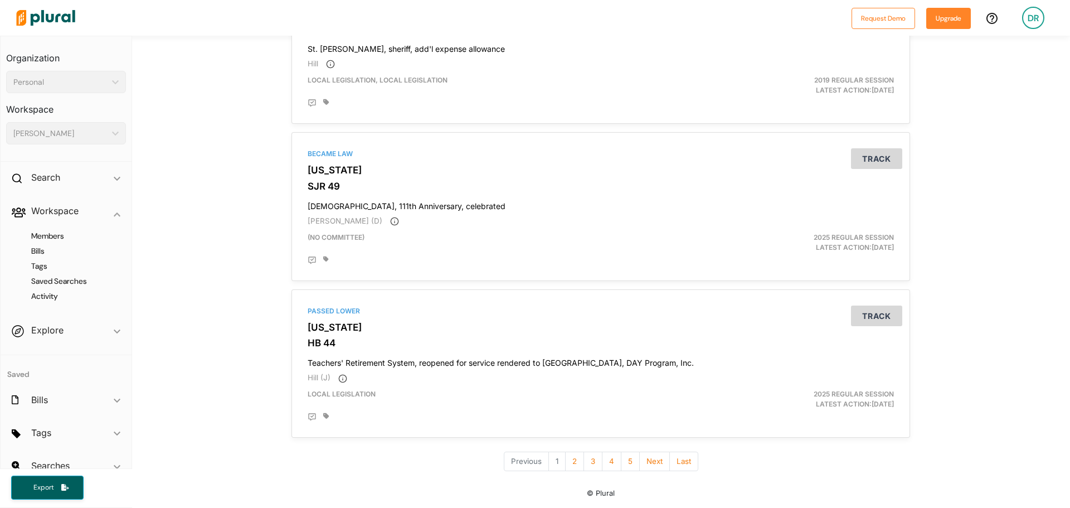
type input "alcoholic"
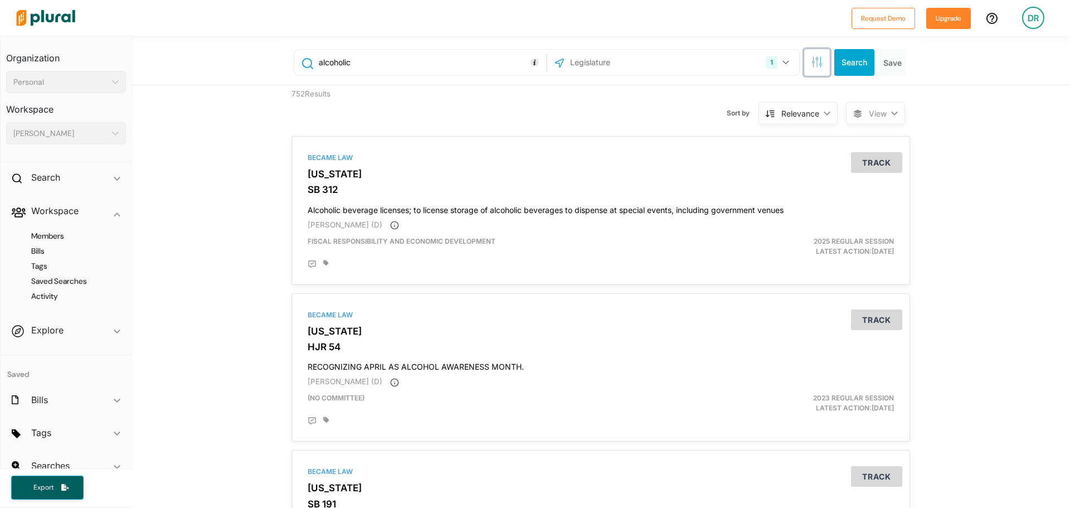
click at [823, 65] on button "button" at bounding box center [817, 62] width 26 height 27
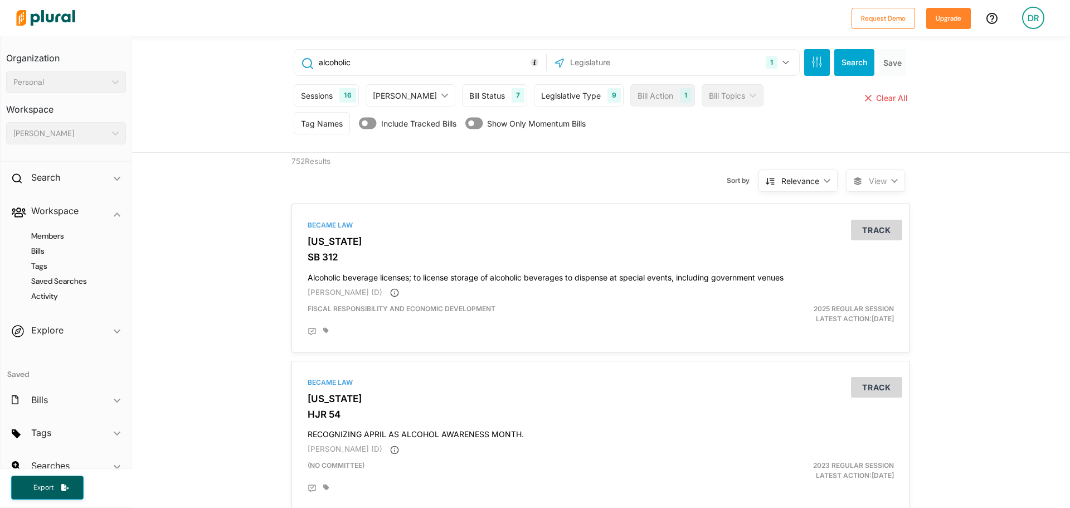
click at [512, 93] on div "7" at bounding box center [518, 95] width 13 height 14
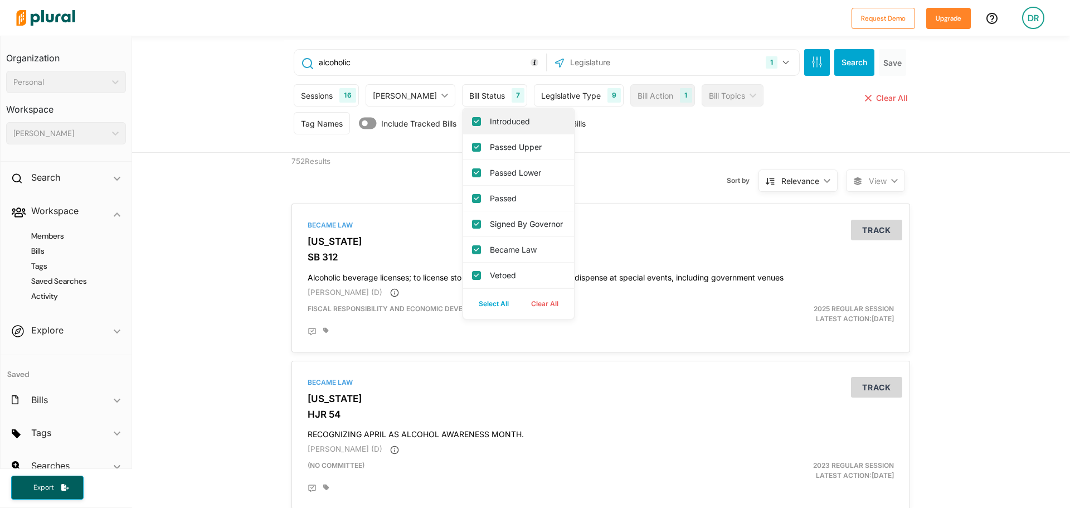
click at [472, 122] on input "Introduced" at bounding box center [476, 121] width 9 height 9
checkbox input "false"
click at [463, 153] on div "Passed Upper" at bounding box center [518, 147] width 111 height 26
click at [472, 176] on input "Passed Lower" at bounding box center [476, 172] width 9 height 9
checkbox input "false"
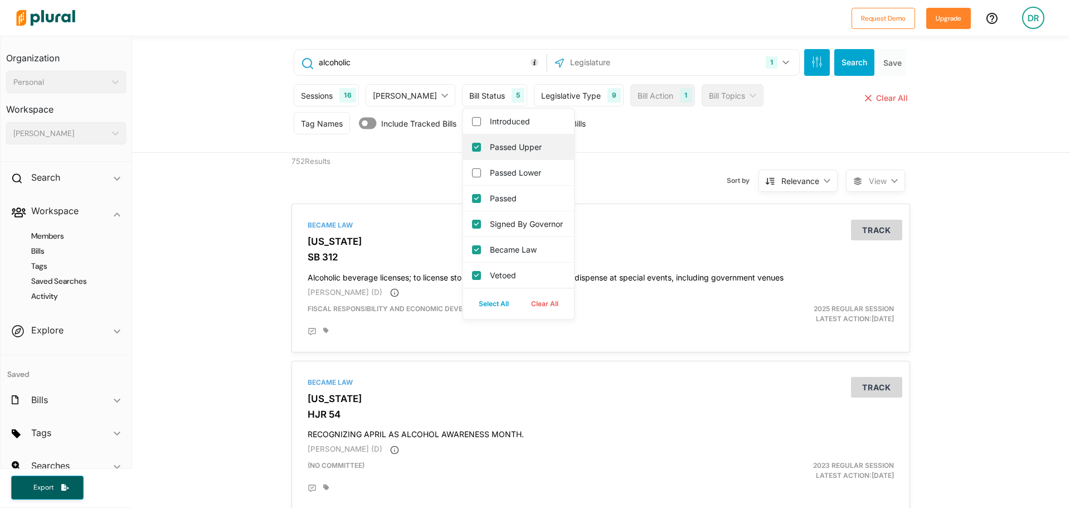
click at [463, 157] on div "Passed Upper" at bounding box center [518, 147] width 111 height 26
click at [472, 150] on input "Passed Upper" at bounding box center [476, 147] width 9 height 9
checkbox input "false"
click at [472, 197] on input "Passed" at bounding box center [476, 198] width 9 height 9
checkbox input "false"
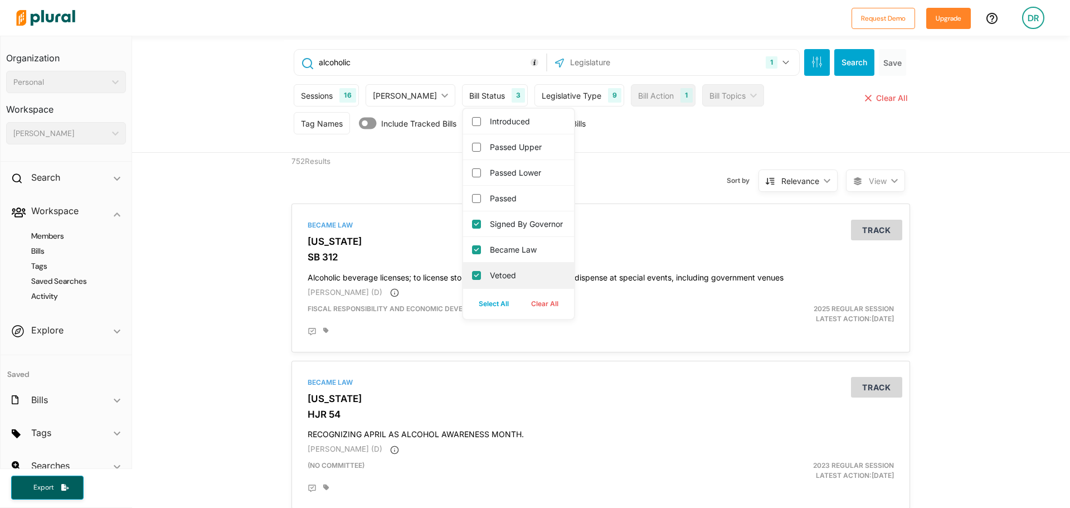
click at [472, 280] on input "Vetoed" at bounding box center [476, 275] width 9 height 9
checkbox input "false"
click at [478, 95] on div "Bill Status 2" at bounding box center [495, 95] width 66 height 22
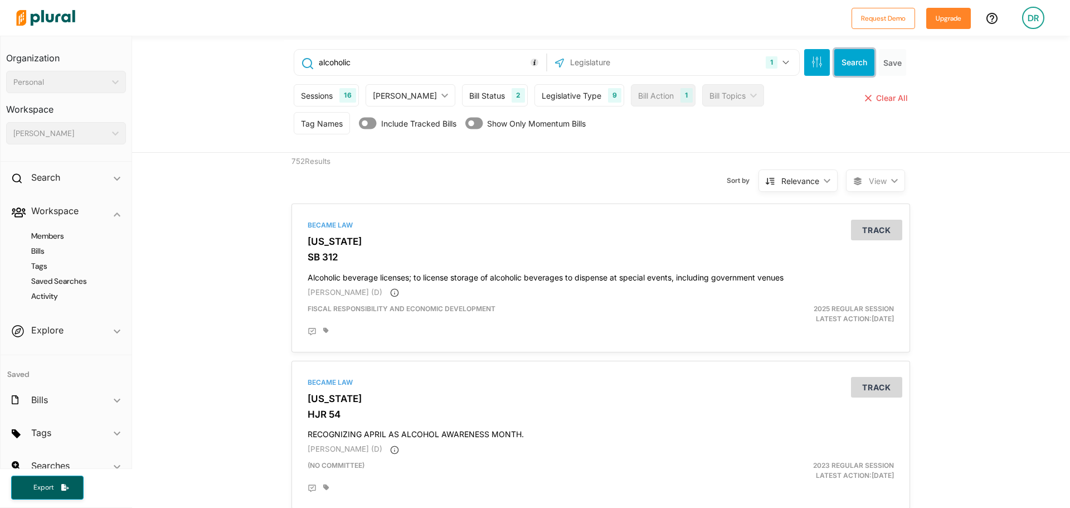
click at [848, 60] on button "Search" at bounding box center [854, 62] width 40 height 27
click at [798, 183] on div "Relevance" at bounding box center [800, 181] width 38 height 12
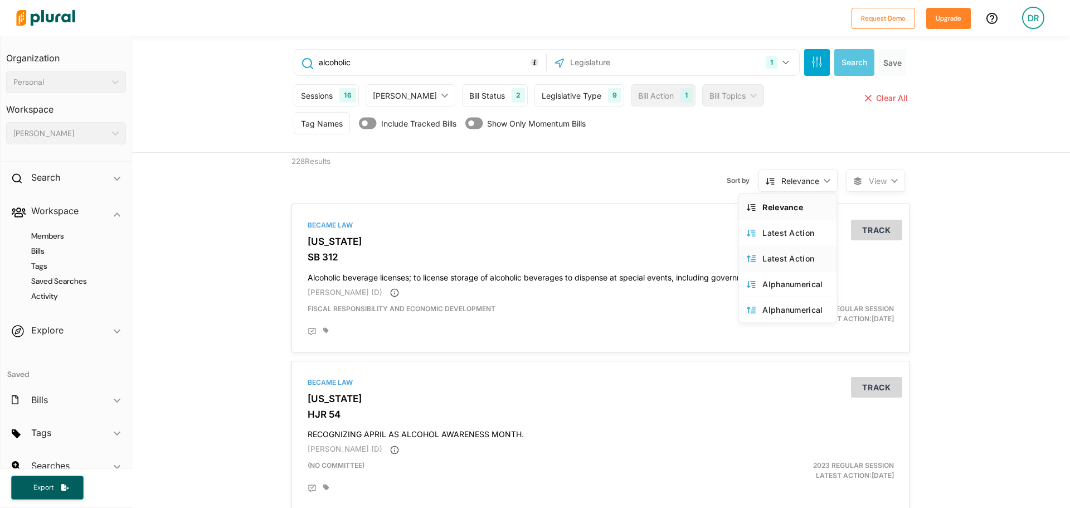
click at [764, 260] on div "Latest Action" at bounding box center [795, 258] width 66 height 9
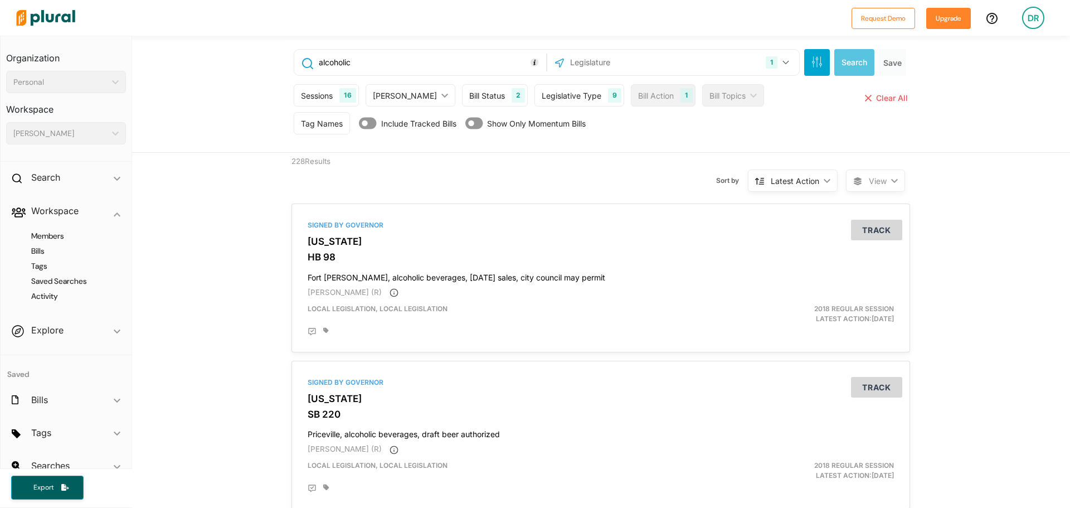
click at [819, 179] on icon "ic_keyboard_arrow_down" at bounding box center [824, 180] width 11 height 5
click at [577, 178] on div "Sort by Latest Action ic_keyboard_arrow_down Relevance Latest Action Latest Act…" at bounding box center [660, 174] width 371 height 42
click at [771, 181] on div "Latest Action" at bounding box center [795, 181] width 48 height 12
click at [762, 236] on div "Latest Action" at bounding box center [795, 232] width 66 height 9
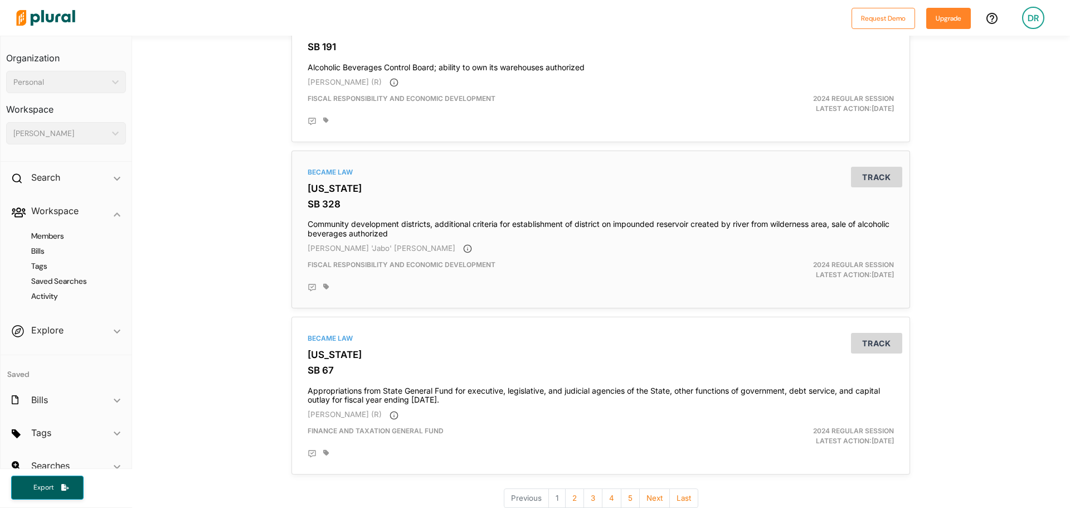
scroll to position [3765, 0]
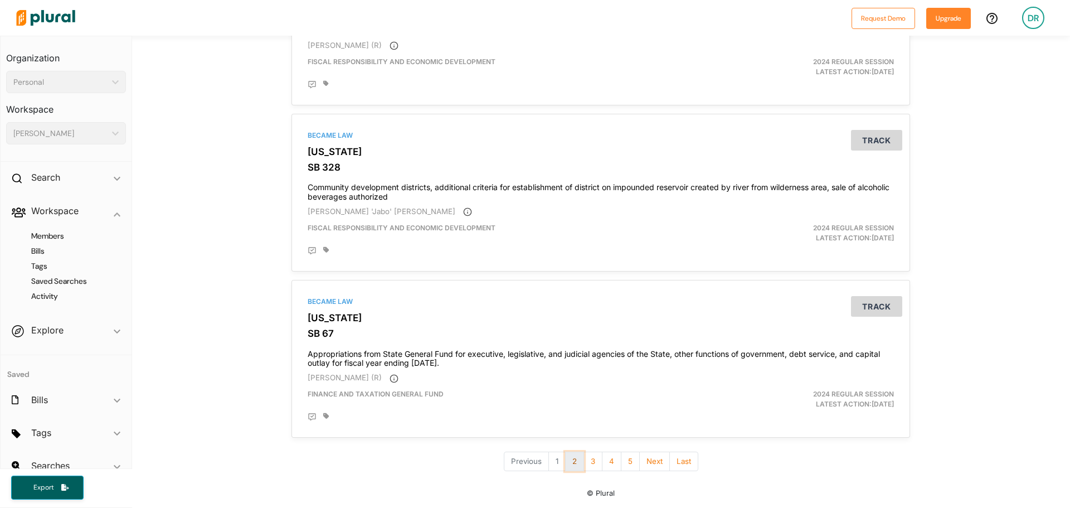
click at [568, 454] on button "2" at bounding box center [574, 461] width 19 height 20
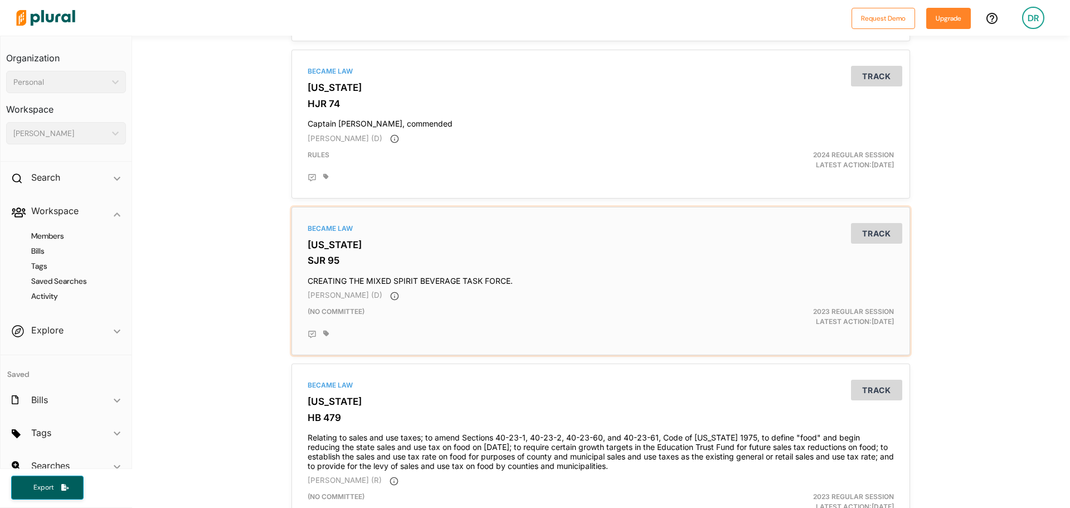
scroll to position [2557, 0]
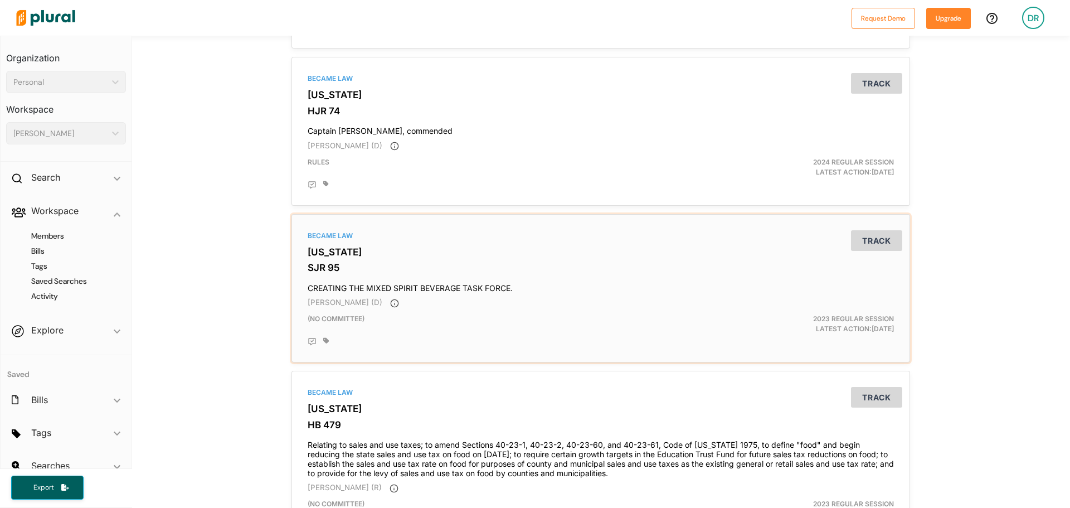
click at [338, 279] on h4 "CREATING THE MIXED SPIRIT BEVERAGE TASK FORCE." at bounding box center [601, 285] width 586 height 15
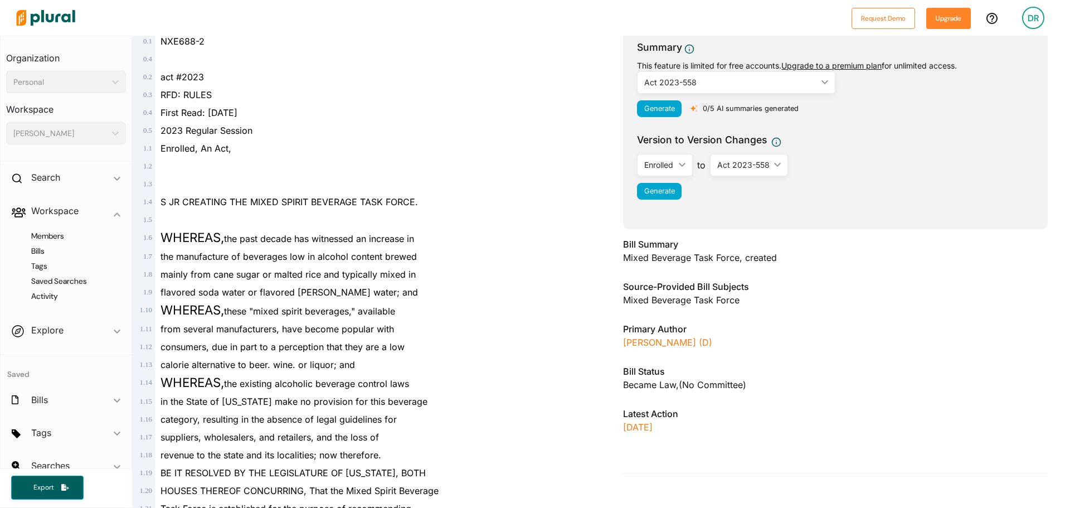
scroll to position [167, 0]
